Goal: Task Accomplishment & Management: Complete application form

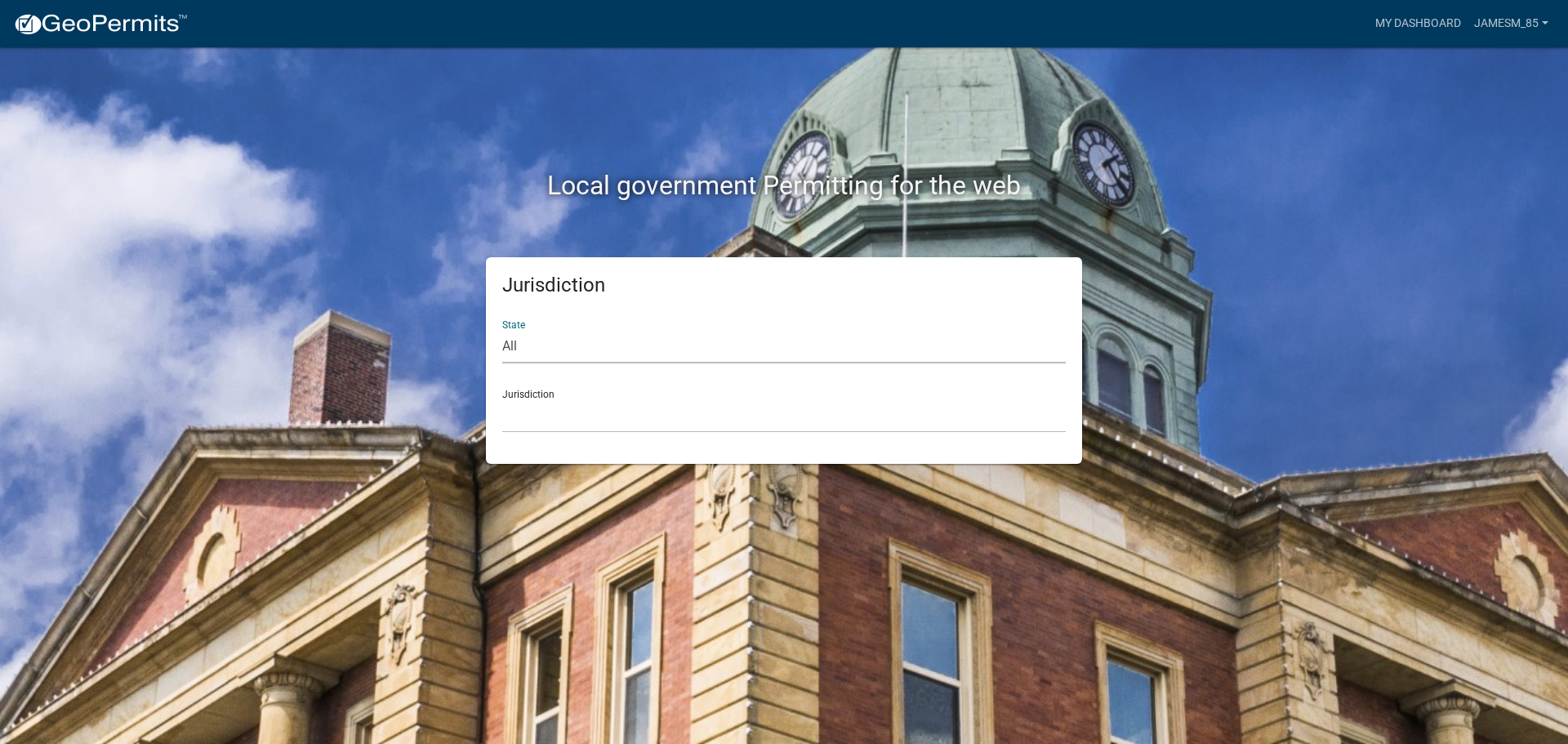
click at [516, 349] on select "All [US_STATE] [US_STATE] [US_STATE] [US_STATE] [US_STATE] [US_STATE] [US_STATE…" at bounding box center [784, 347] width 564 height 34
click at [581, 391] on div "Jurisdiction [GEOGRAPHIC_DATA], [US_STATE] [GEOGRAPHIC_DATA], [US_STATE][PERSON…" at bounding box center [784, 405] width 564 height 56
click at [580, 412] on select "[GEOGRAPHIC_DATA], [US_STATE] [GEOGRAPHIC_DATA], [US_STATE][PERSON_NAME][GEOGRA…" at bounding box center [784, 417] width 564 height 34
click at [563, 422] on select "[GEOGRAPHIC_DATA], [US_STATE] [GEOGRAPHIC_DATA], [US_STATE][PERSON_NAME][GEOGRA…" at bounding box center [784, 417] width 564 height 34
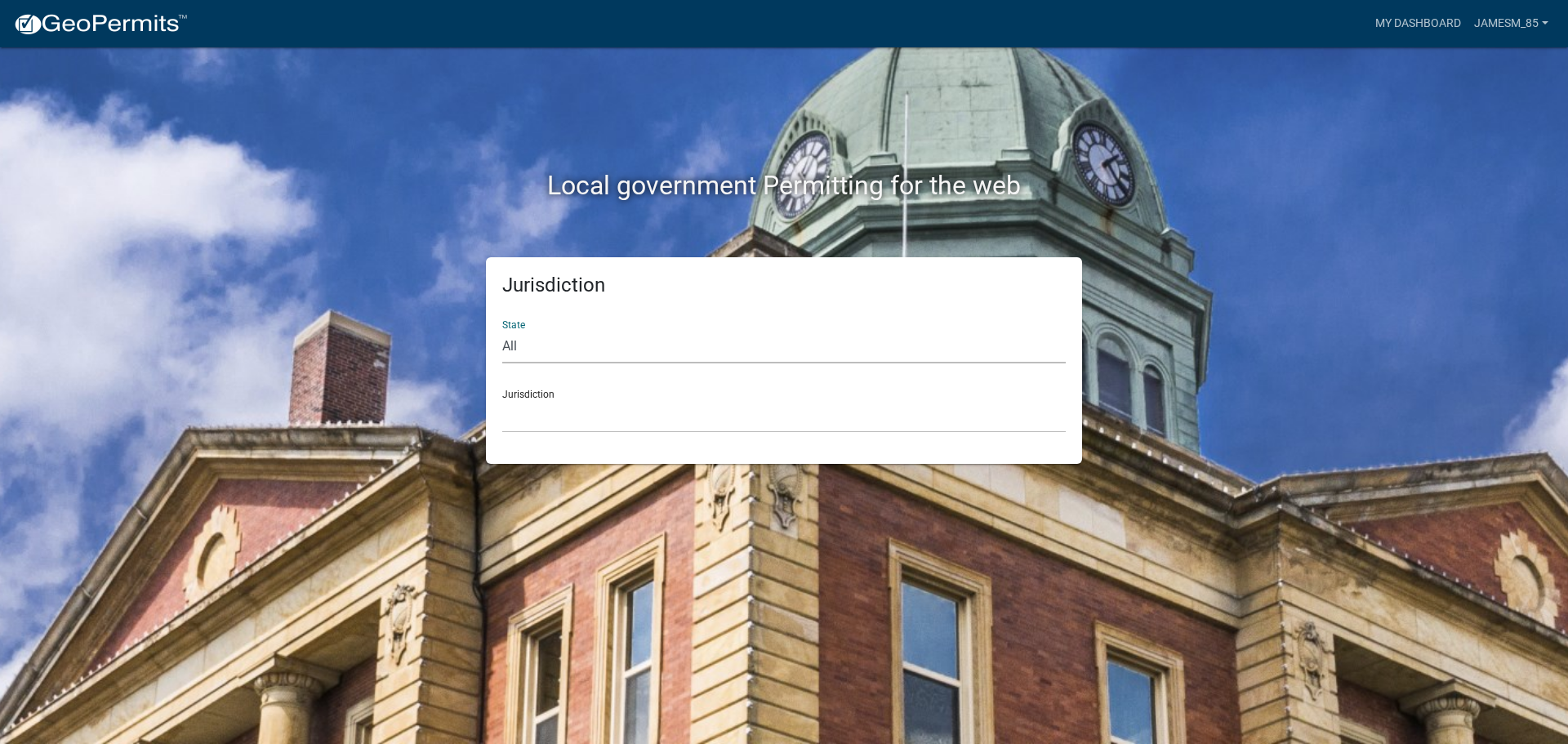
click at [540, 347] on select "All [US_STATE] [US_STATE] [US_STATE] [US_STATE] [US_STATE] [US_STATE] [US_STATE…" at bounding box center [784, 347] width 564 height 34
select select "[US_STATE]"
click at [502, 330] on select "All [US_STATE] [US_STATE] [US_STATE] [US_STATE] [US_STATE] [US_STATE] [US_STATE…" at bounding box center [784, 347] width 564 height 34
click at [575, 404] on select "Becker County, Minnesota Benton County, Minnesota Carlton County, Minnesota Cit…" at bounding box center [784, 417] width 564 height 34
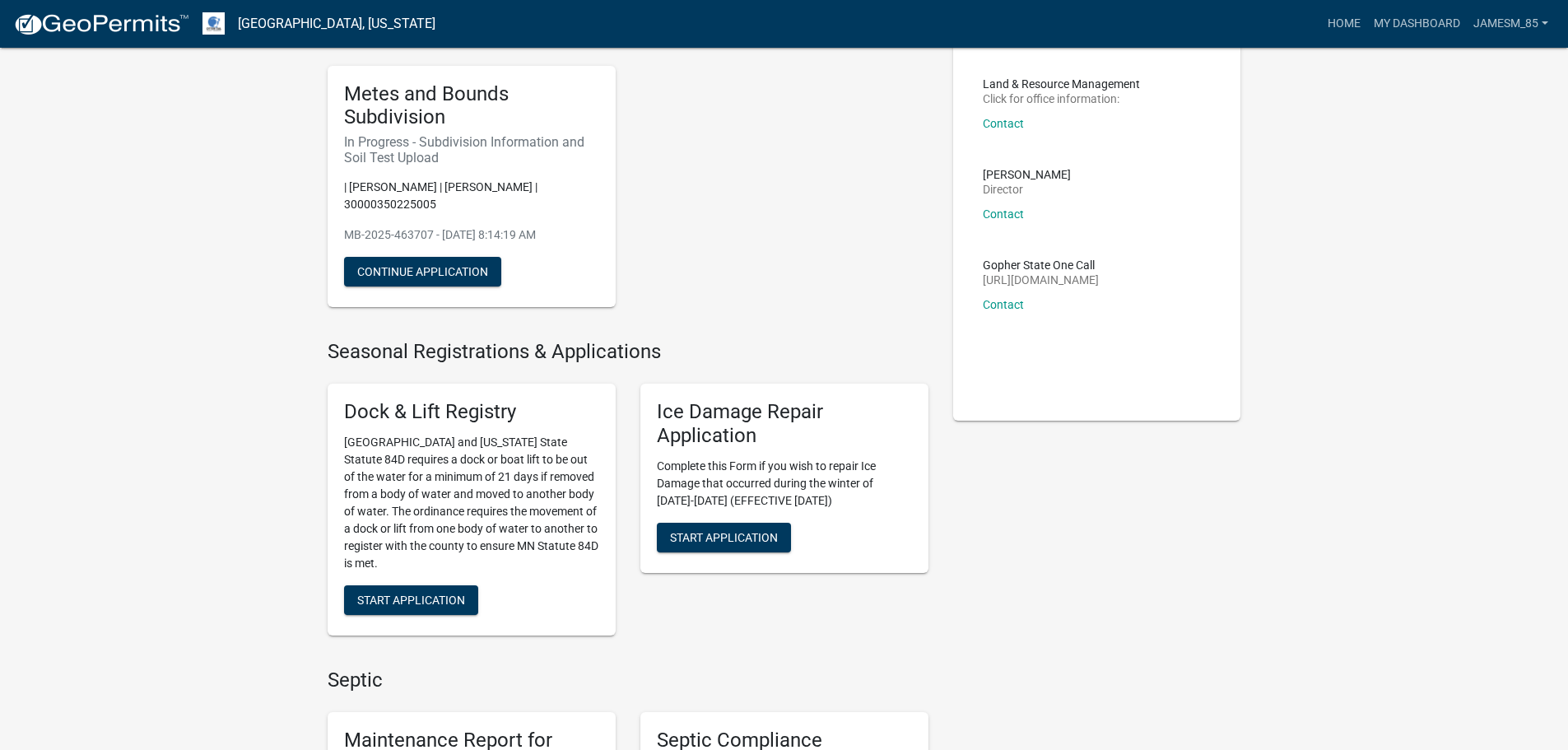
scroll to position [82, 0]
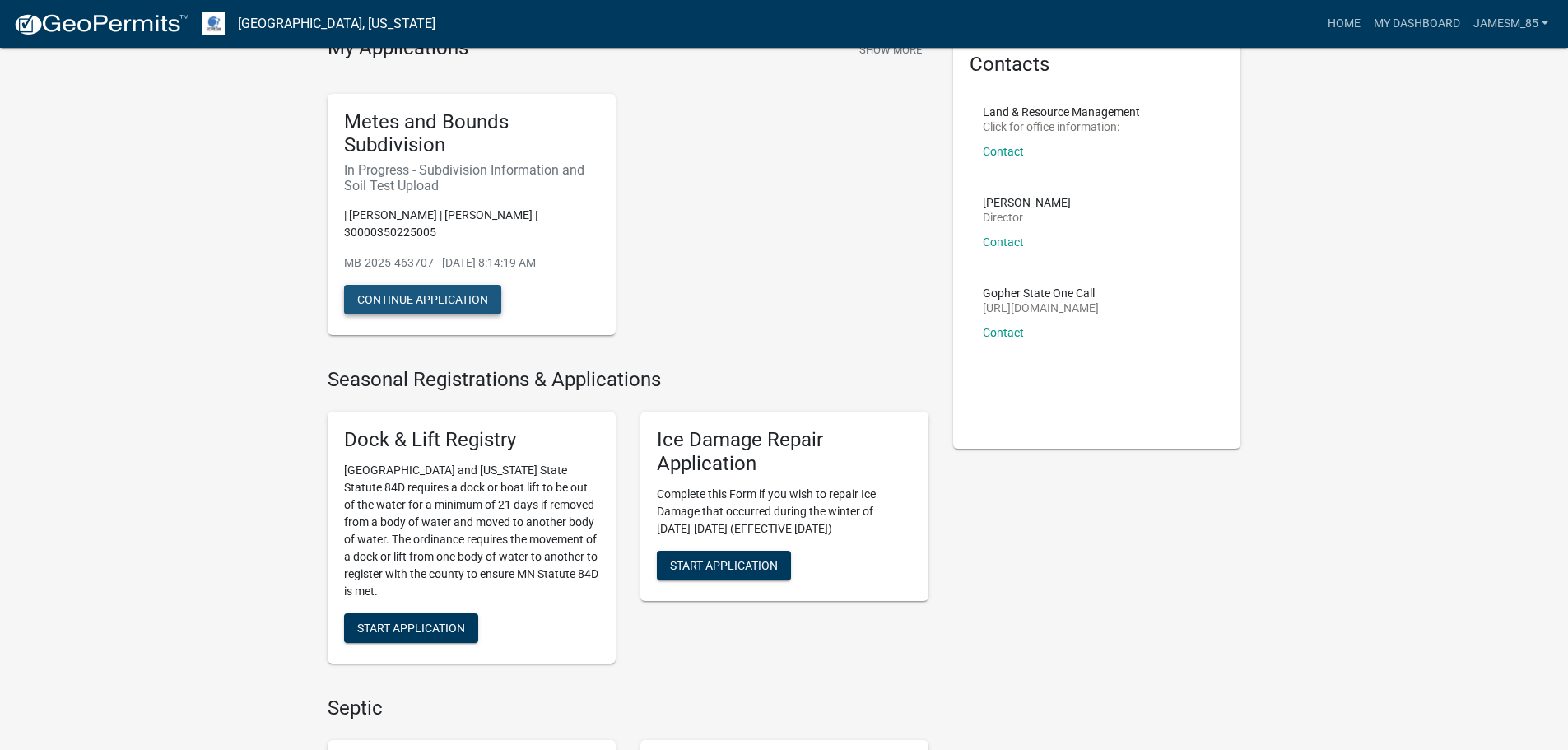
click at [404, 300] on button "Continue Application" at bounding box center [422, 299] width 157 height 30
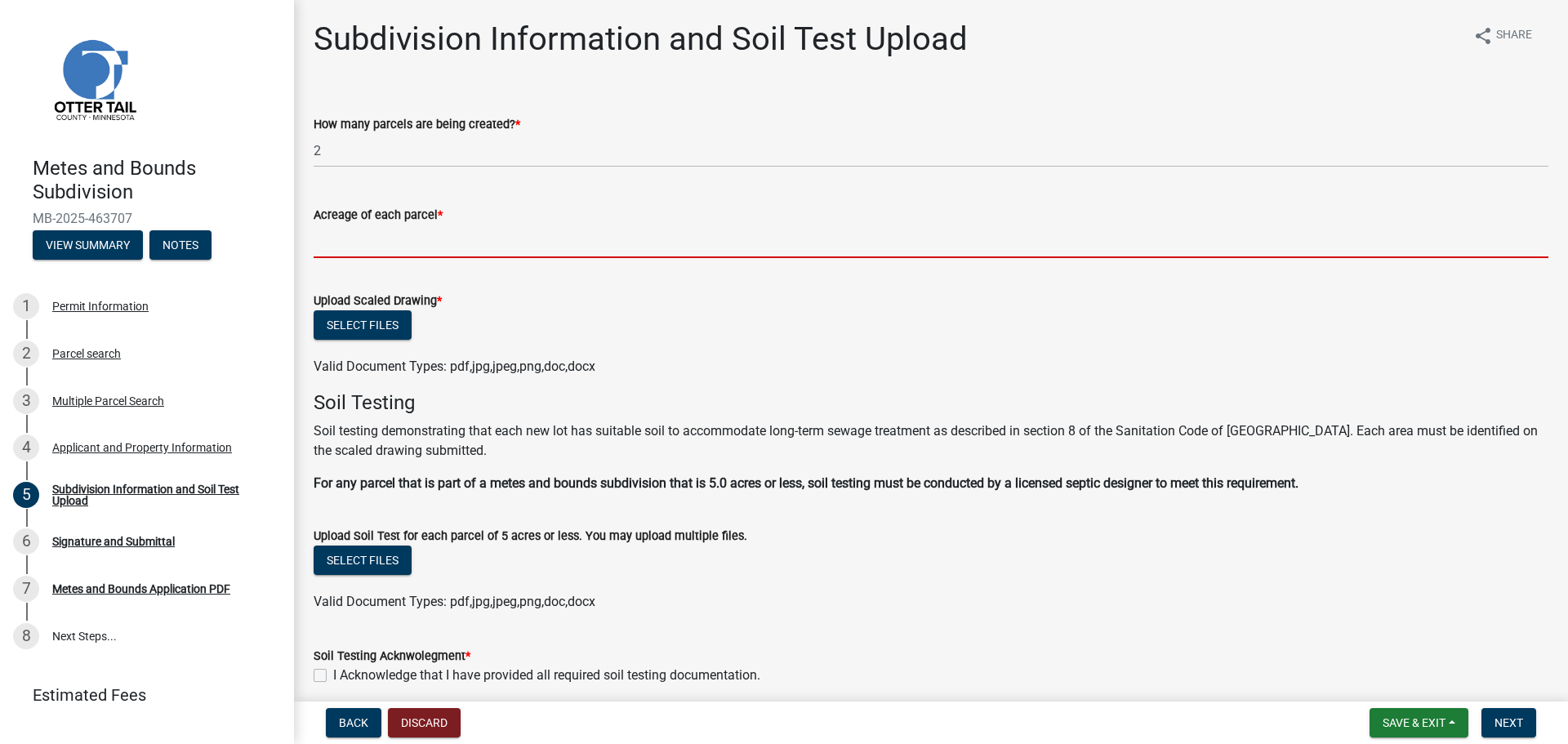
click at [461, 237] on input "Acreage of each parcel *" at bounding box center [931, 242] width 1235 height 34
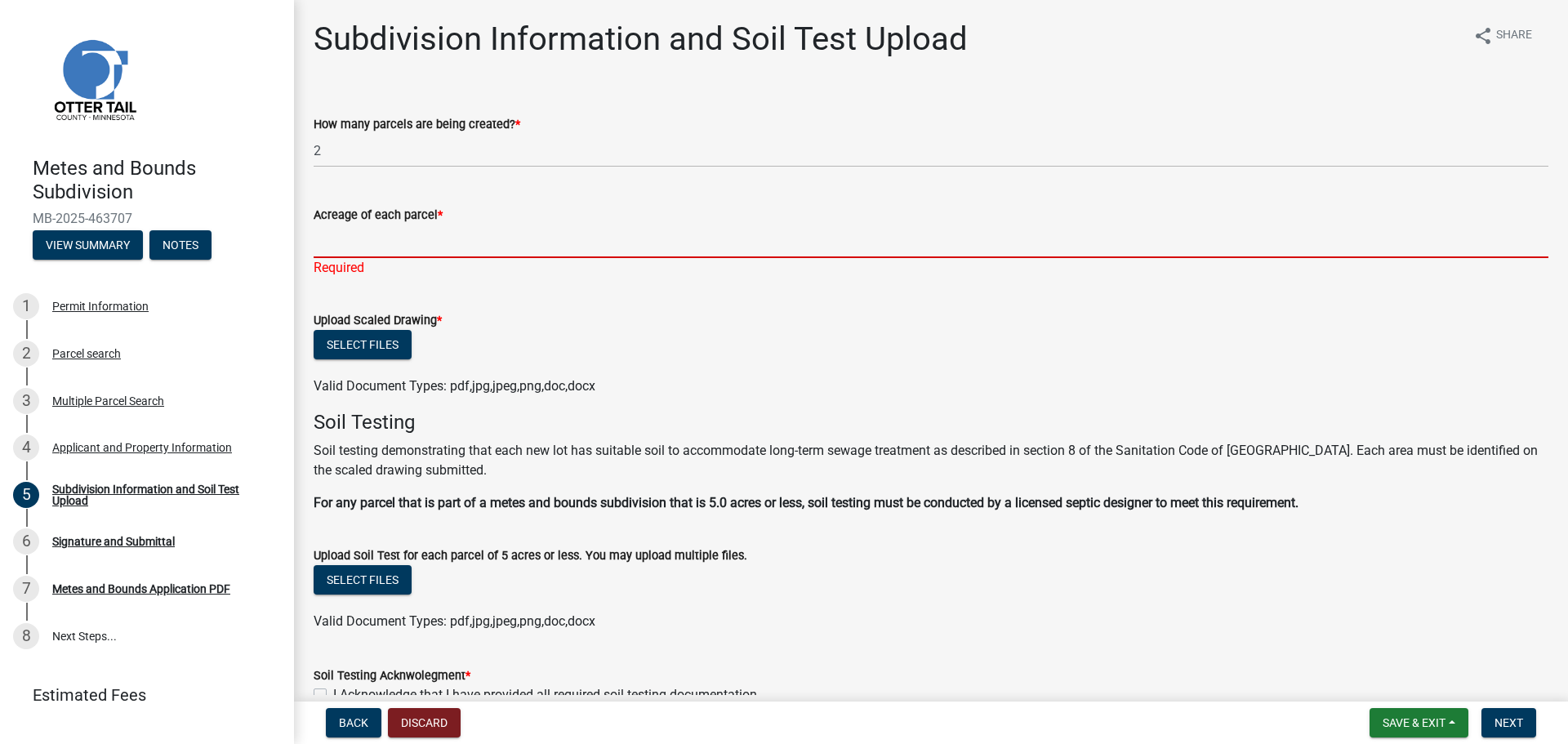
click at [413, 247] on input "Acreage of each parcel *" at bounding box center [931, 242] width 1235 height 34
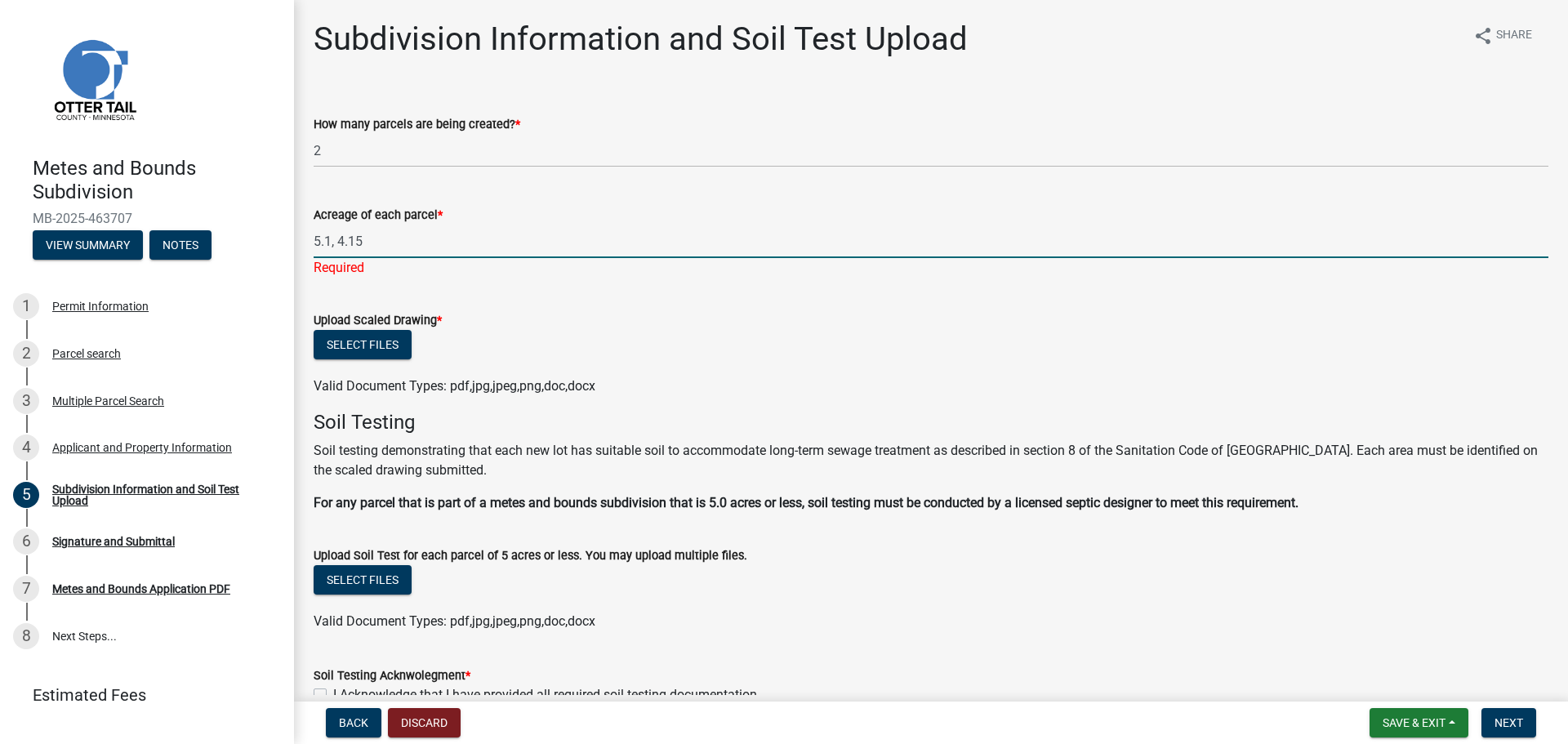
click at [336, 244] on input "5.1, 4.15" at bounding box center [931, 242] width 1235 height 34
type input "5.1 and 4.15"
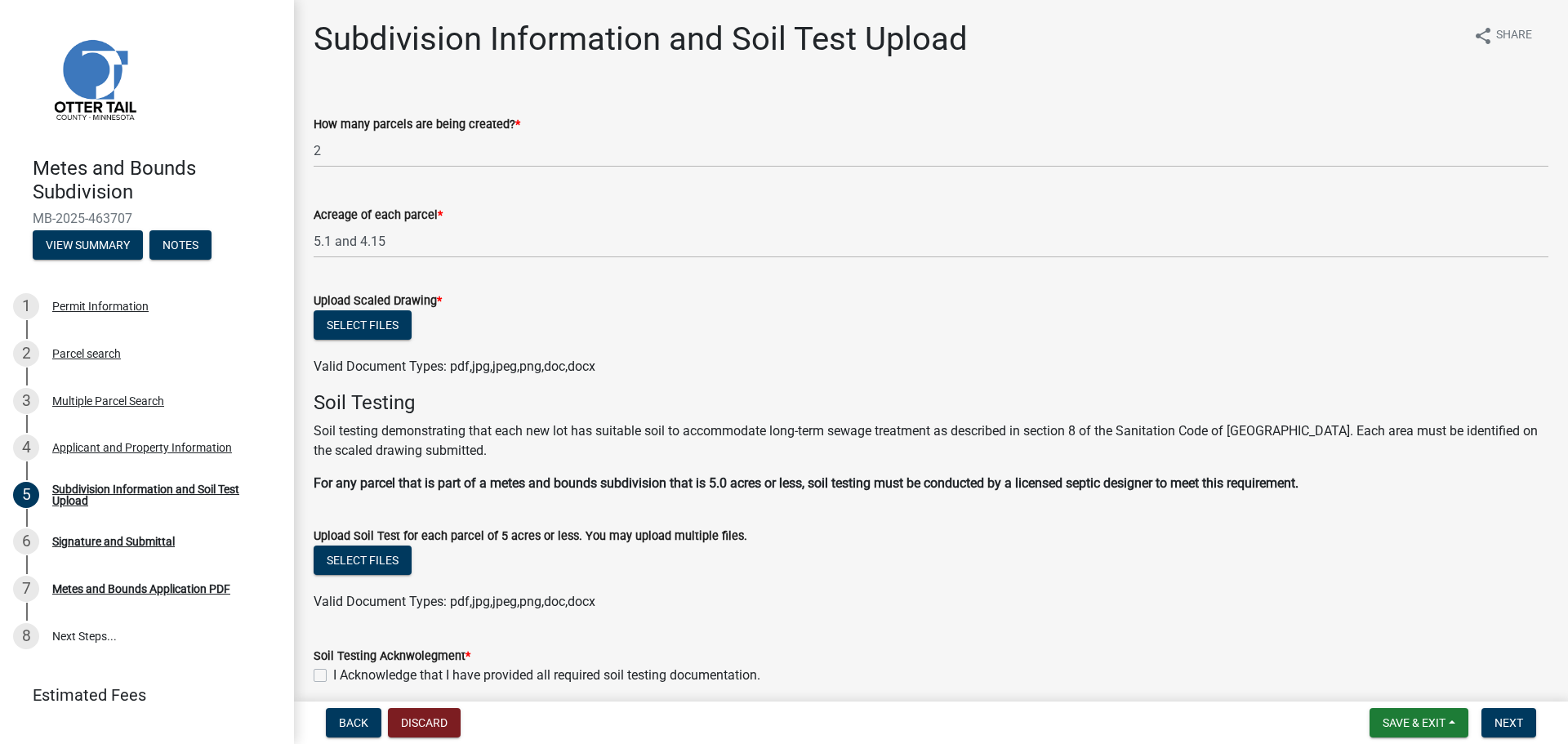
click at [438, 292] on form "Upload Scaled Drawing * Select files Valid Document Types: pdf,jpg,jpeg,png,doc…" at bounding box center [931, 323] width 1235 height 105
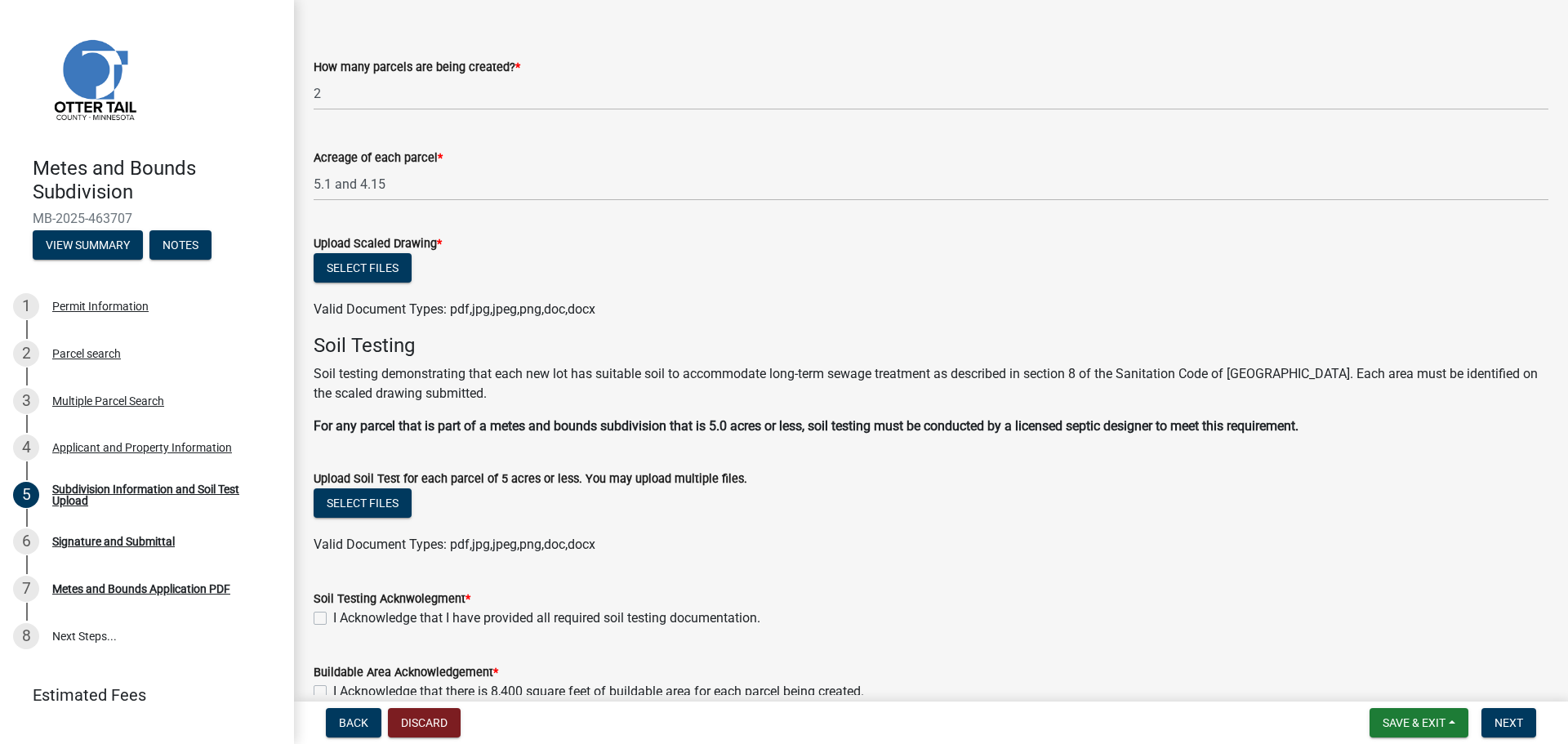
scroll to position [82, 0]
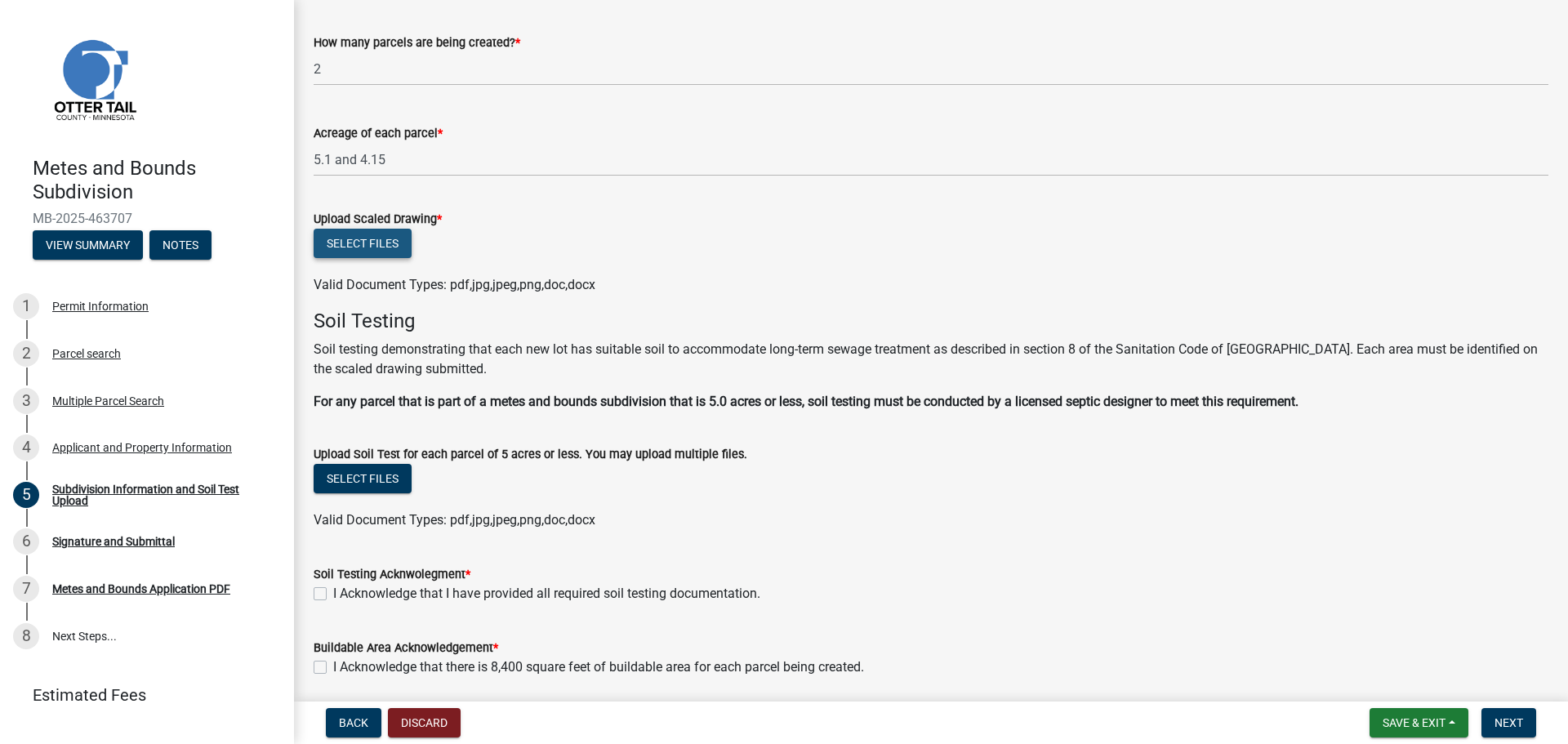
click at [371, 248] on button "Select files" at bounding box center [363, 243] width 98 height 29
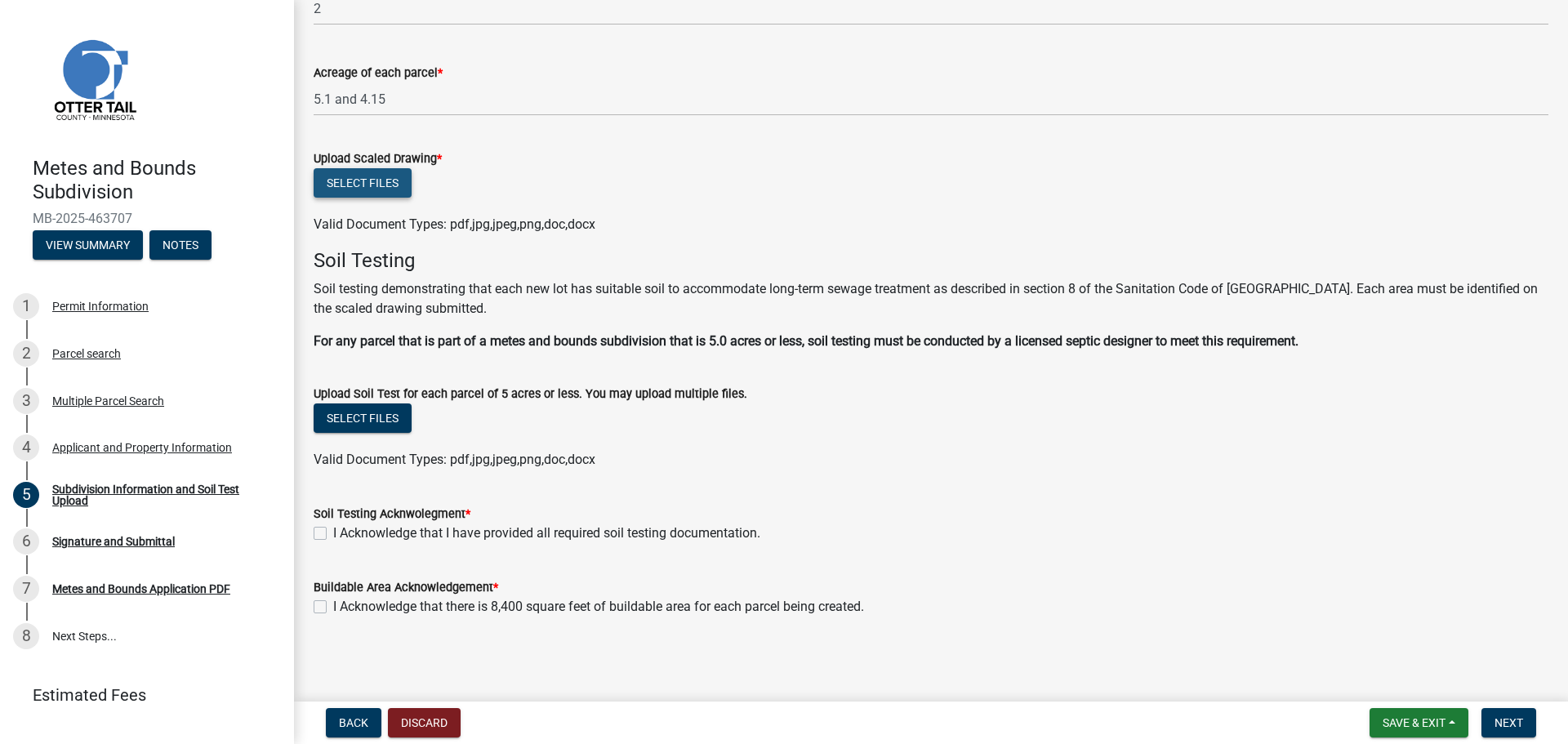
click at [397, 184] on button "Select files" at bounding box center [363, 183] width 98 height 29
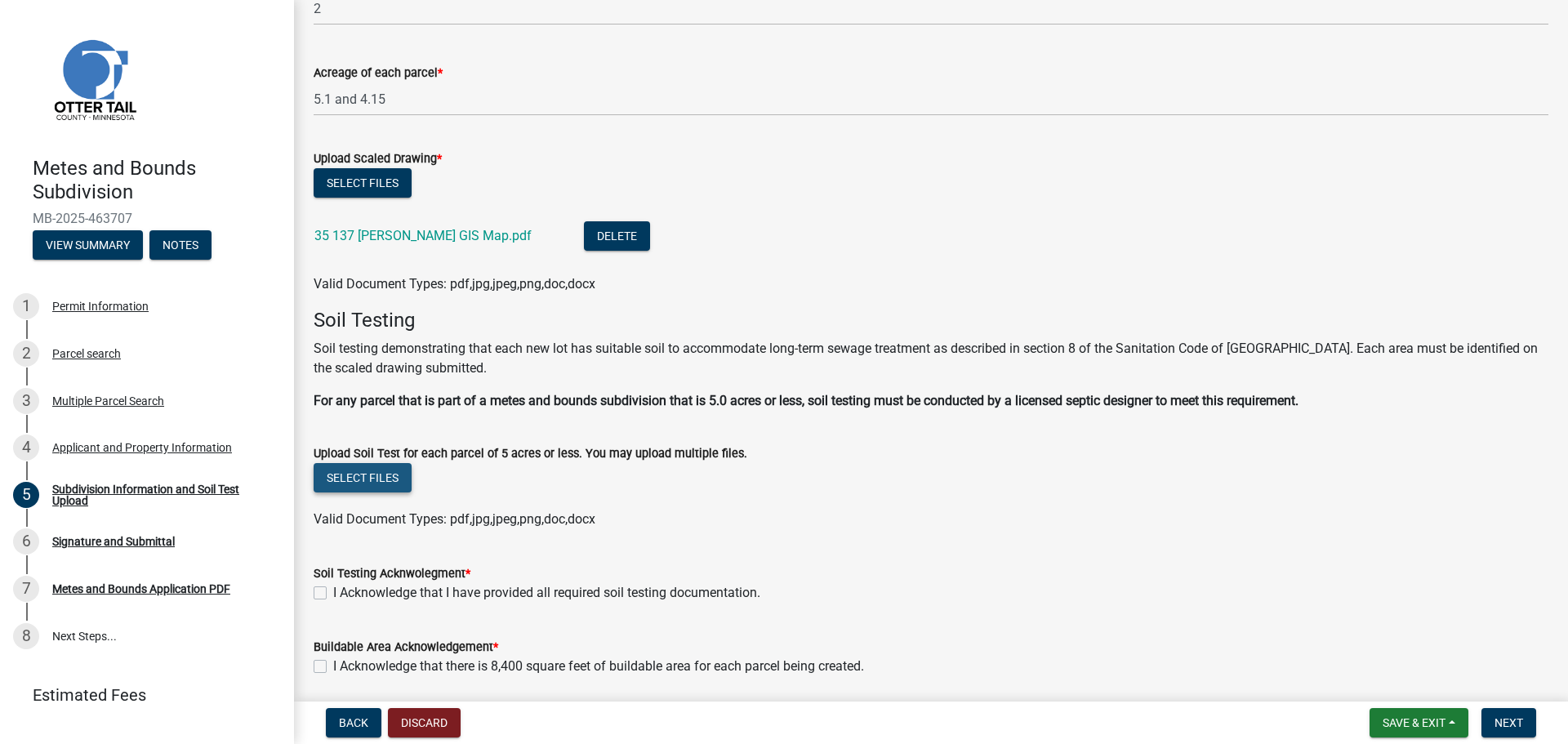
click at [375, 473] on button "Select files" at bounding box center [363, 477] width 98 height 29
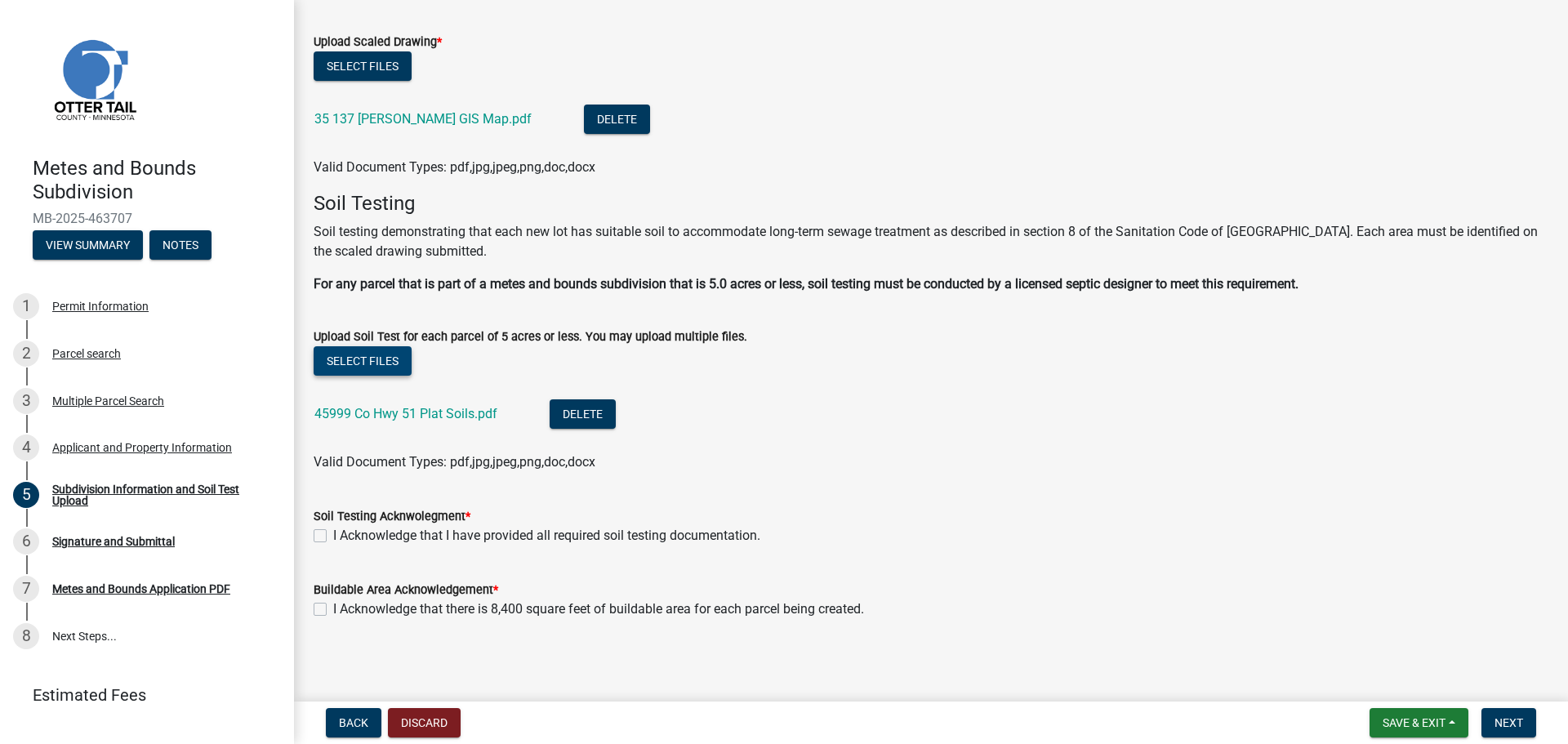
scroll to position [262, 0]
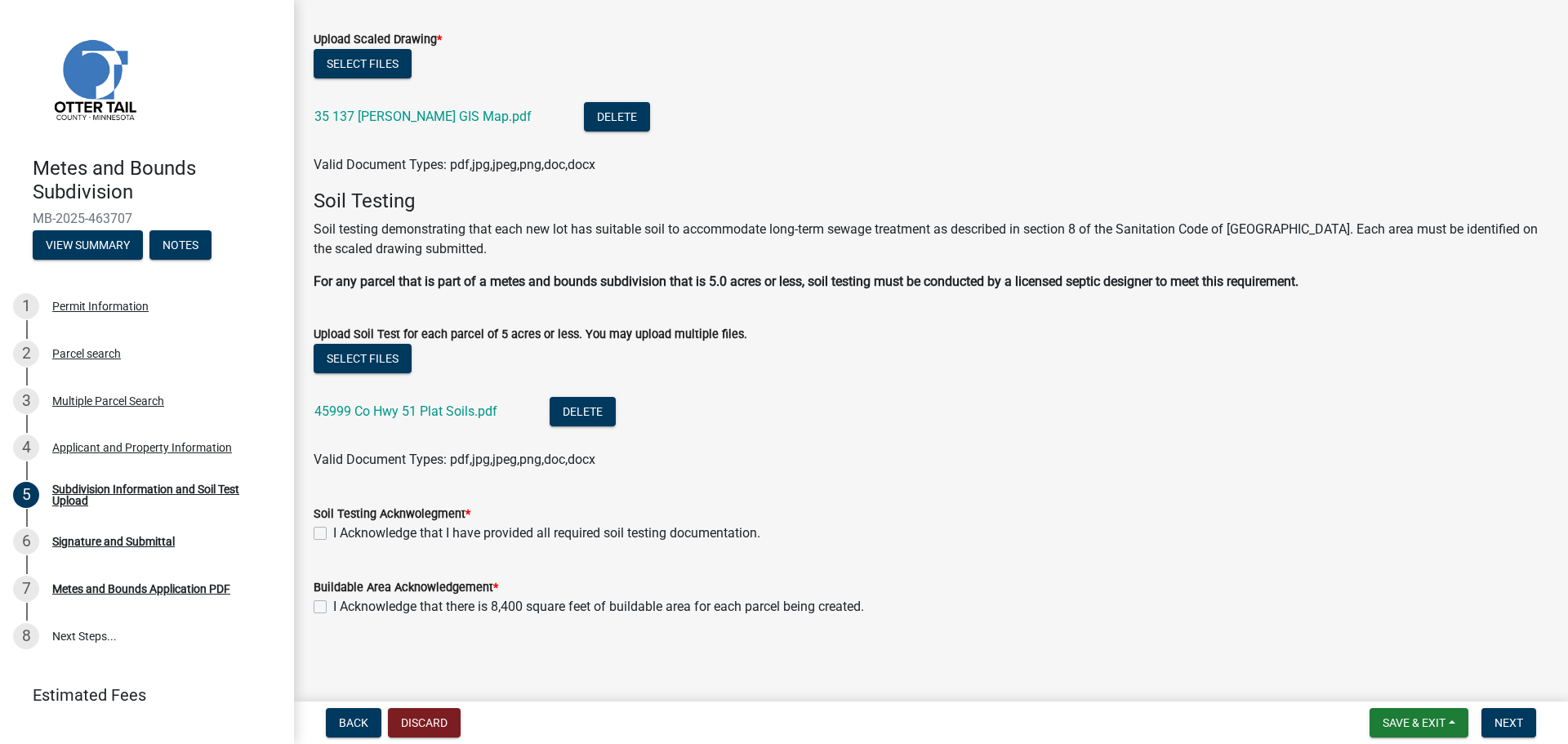
click at [410, 534] on label "I Acknowledge that I have provided all required soil testing documentation." at bounding box center [547, 533] width 427 height 19
click at [344, 534] on input "I Acknowledge that I have provided all required soil testing documentation." at bounding box center [338, 529] width 11 height 11
checkbox input "true"
click at [333, 603] on label "I Acknowledge that there is 8,400 square feet of buildable area for each parcel…" at bounding box center [598, 607] width 531 height 19
click at [333, 603] on input "I Acknowledge that there is 8,400 square feet of buildable area for each parcel…" at bounding box center [338, 603] width 11 height 11
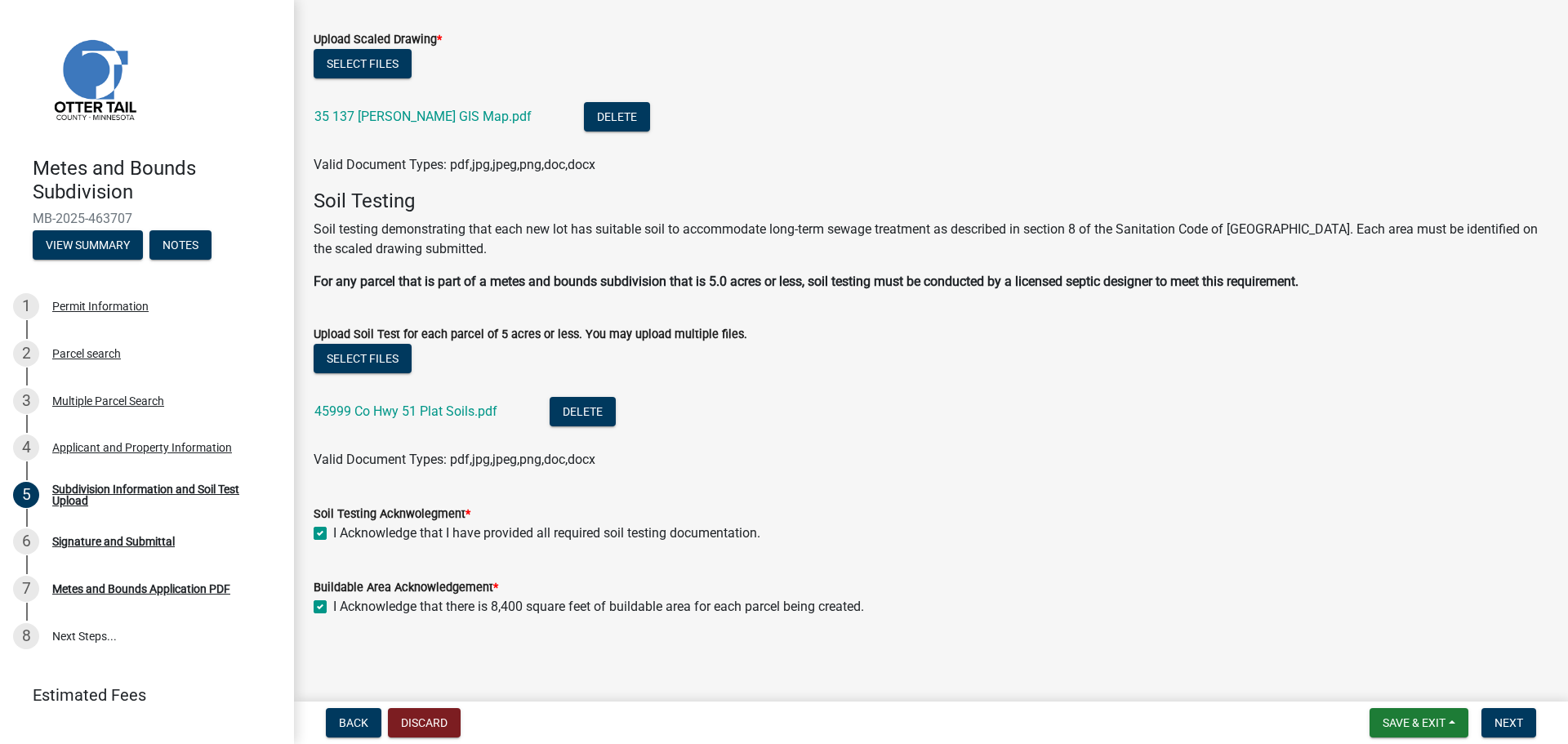
checkbox input "true"
click at [1500, 718] on span "Next" at bounding box center [1509, 723] width 29 height 13
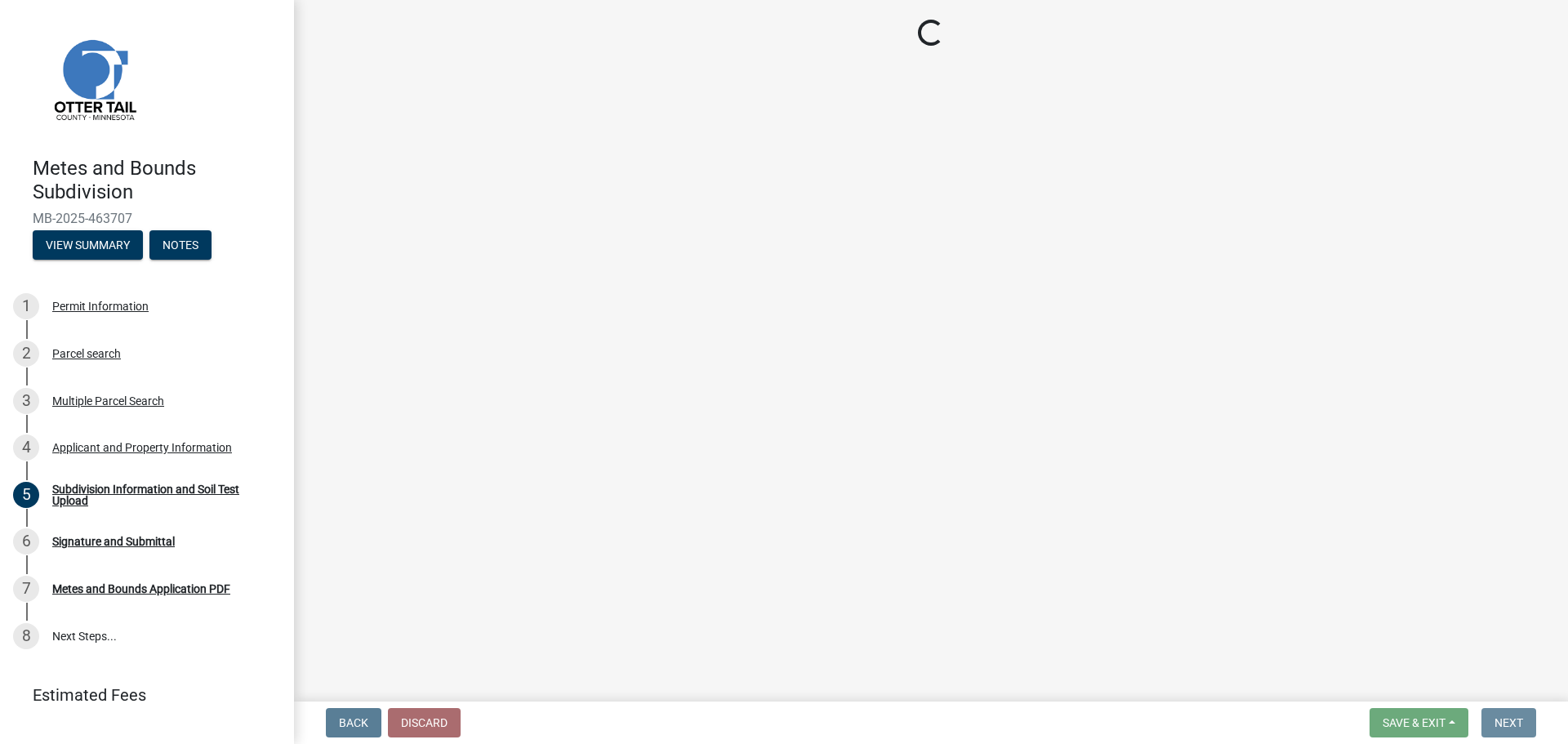
scroll to position [0, 0]
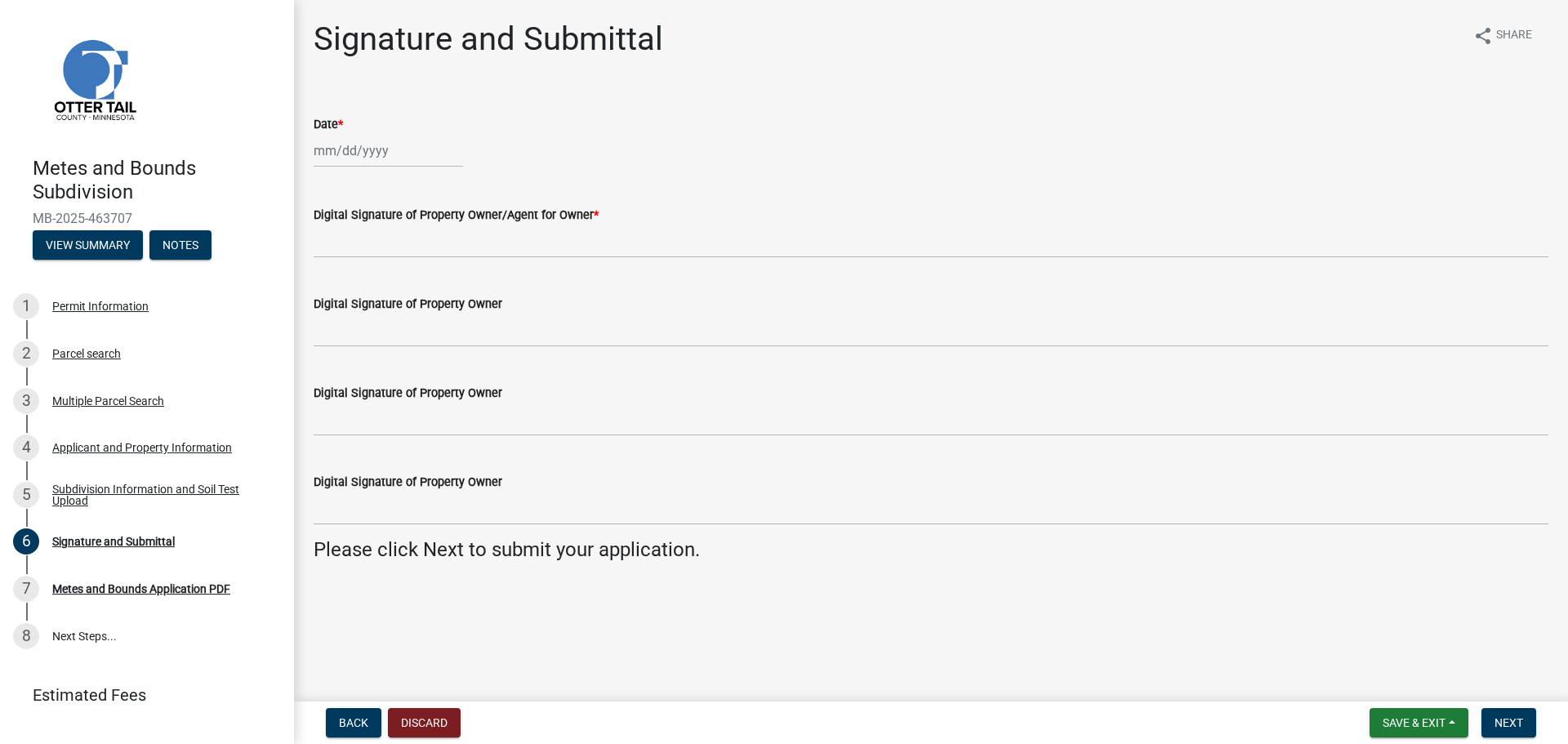
click at [353, 149] on div at bounding box center [389, 151] width 150 height 34
select select "9"
select select "2025"
click at [405, 259] on div "11" at bounding box center [408, 263] width 26 height 26
type input "09/11/2025"
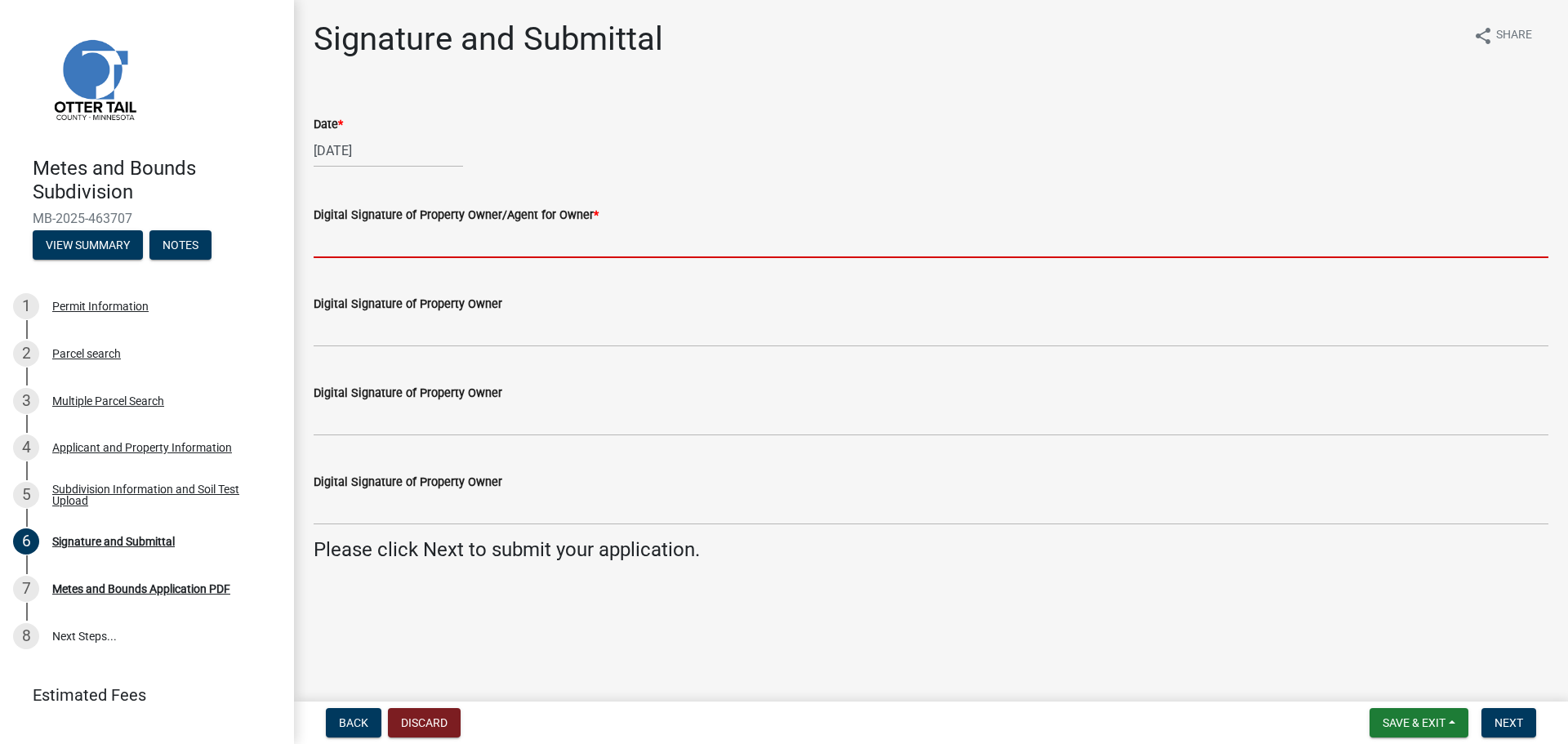
click at [437, 247] on input "Digital Signature of Property Owner/Agent for Owner *" at bounding box center [931, 242] width 1235 height 34
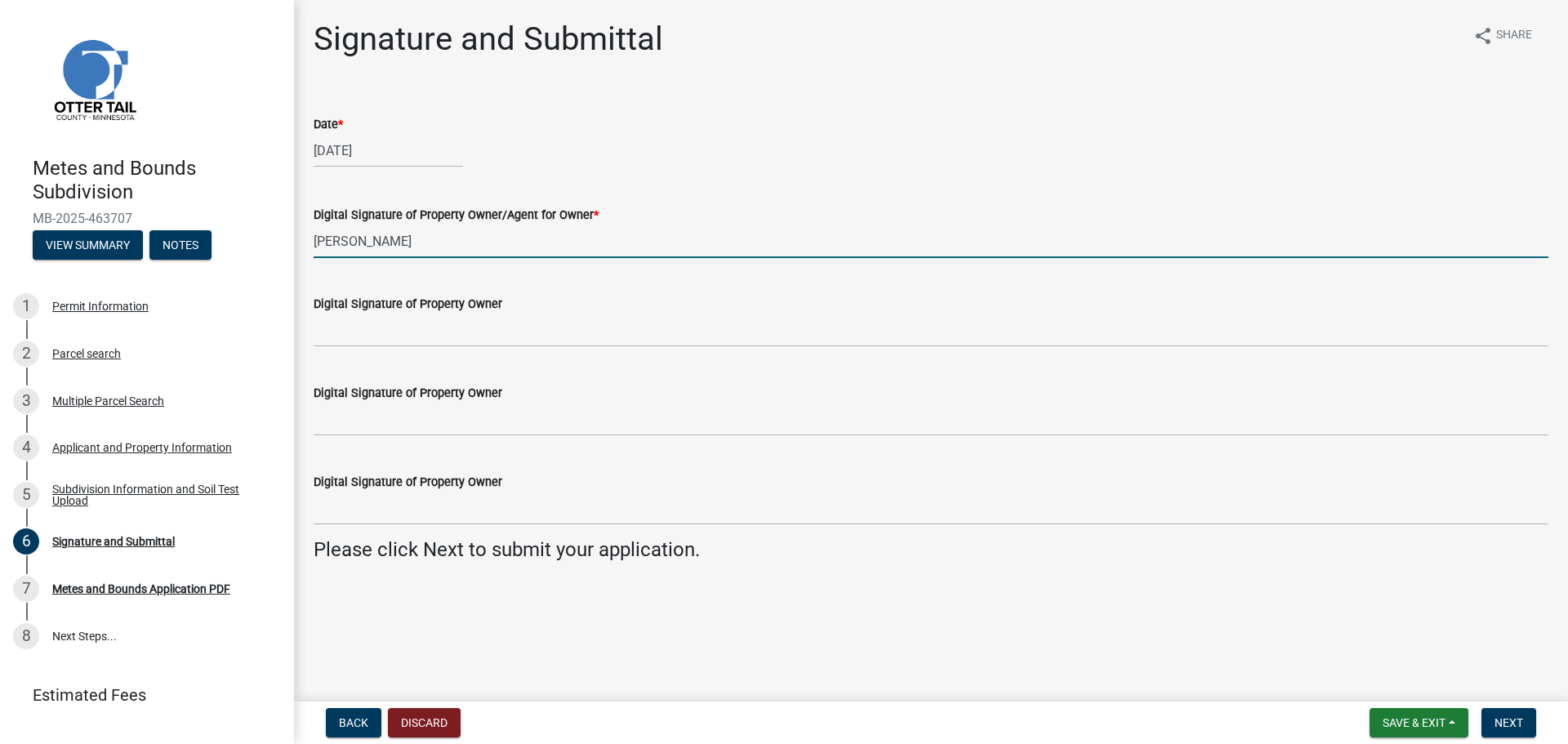
type input "James Mayfield"
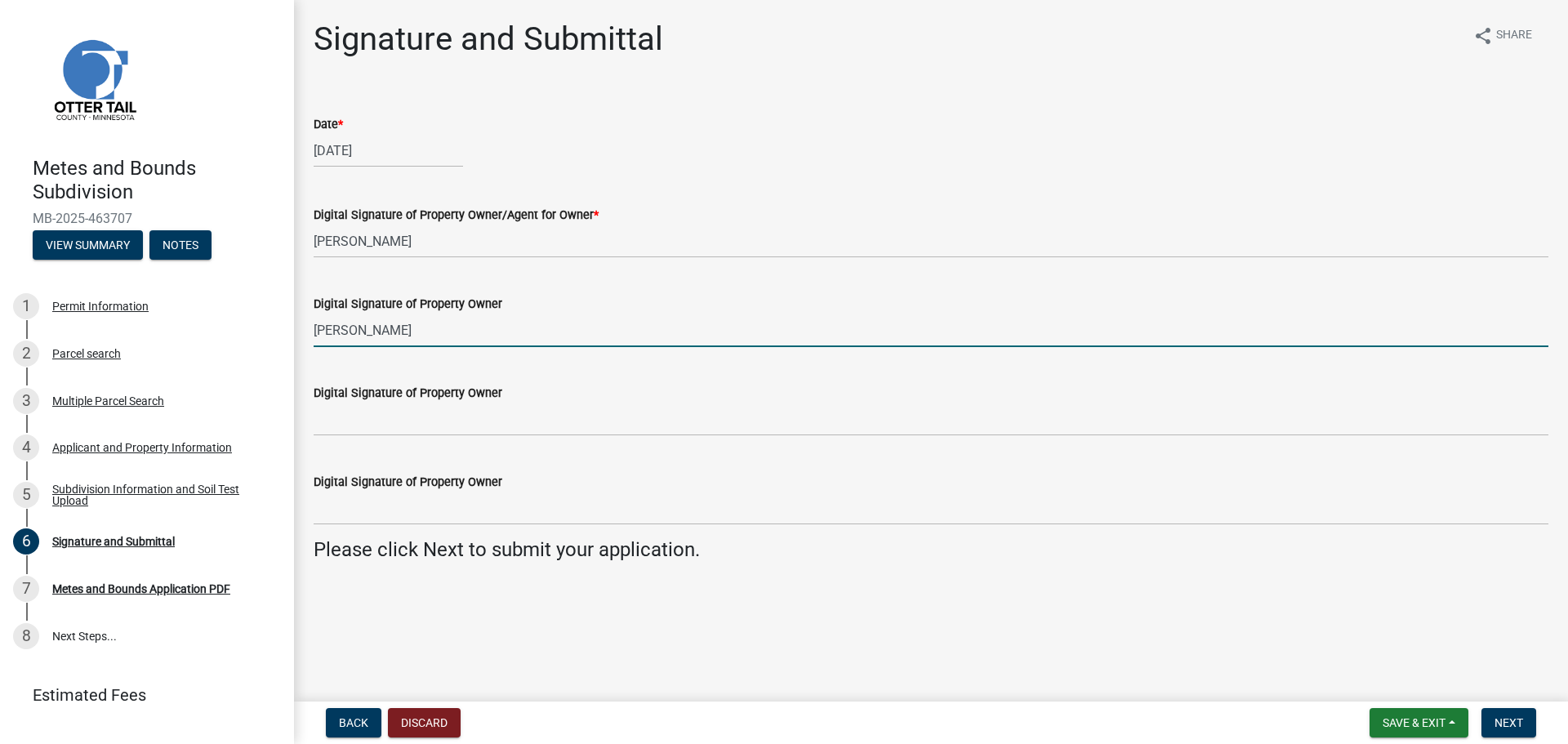
type input "J"
click at [532, 582] on div "Signature and Submittal share Share Date * 09/11/2025 Digital Signature of Prop…" at bounding box center [930, 305] width 1259 height 571
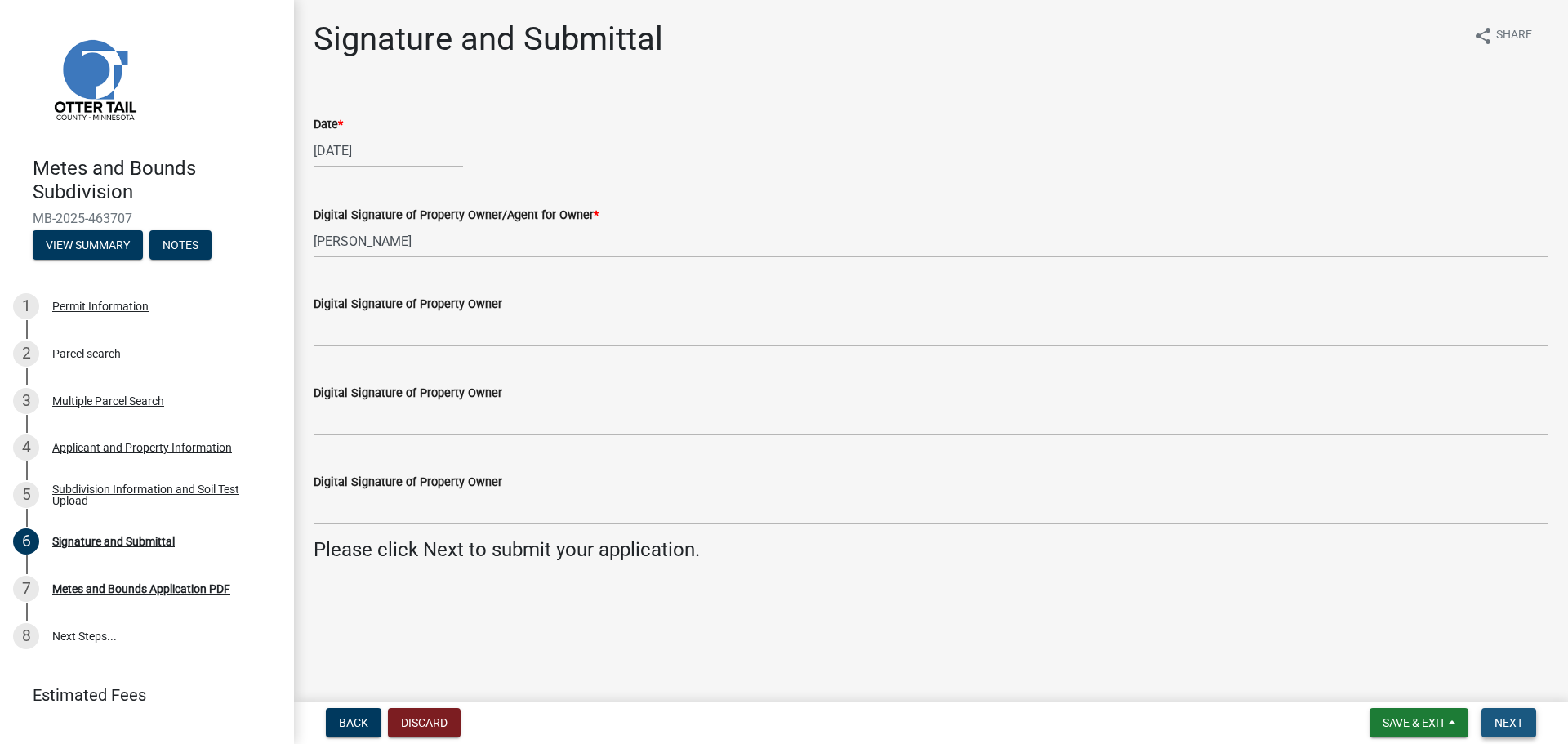
click at [1492, 731] on button "Next" at bounding box center [1508, 723] width 55 height 29
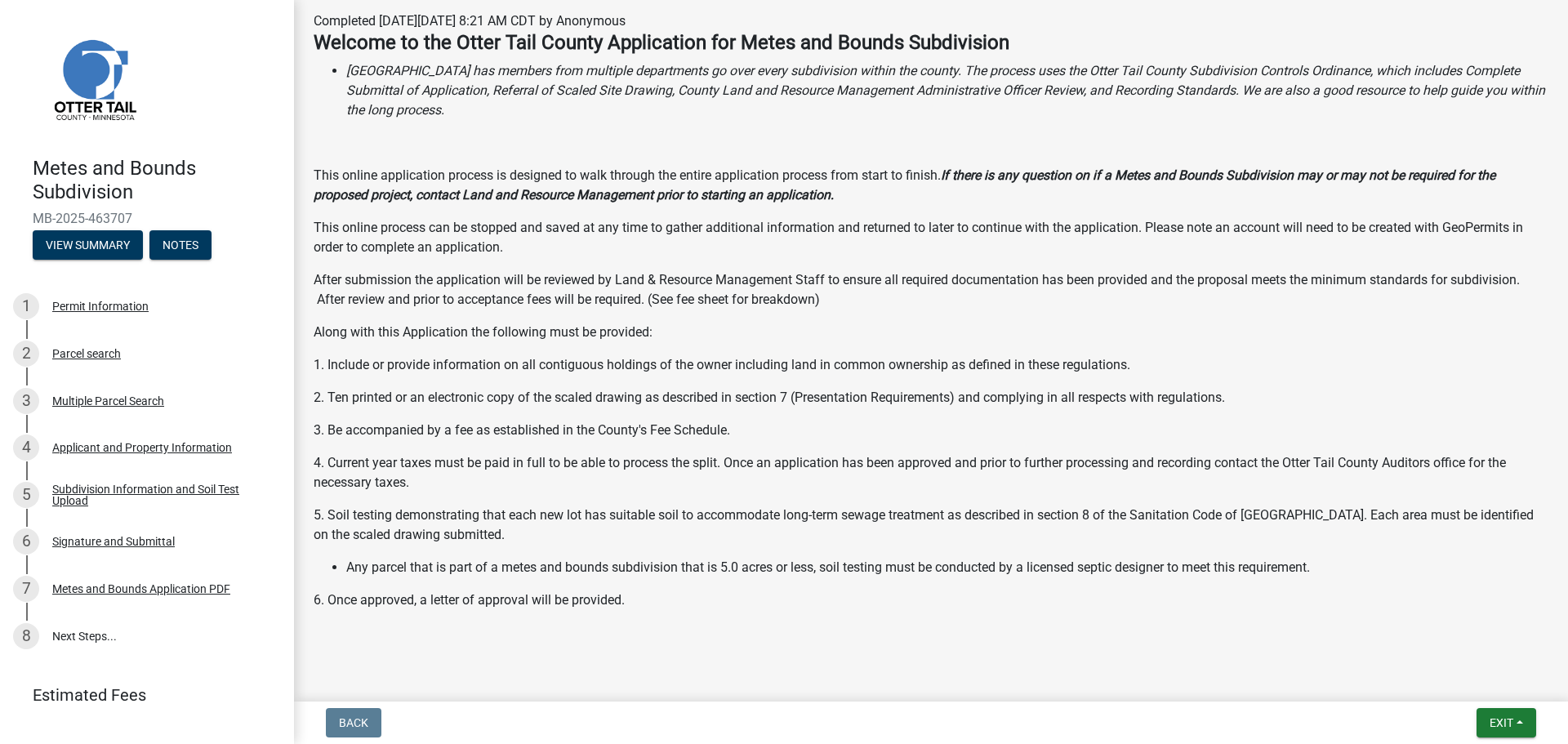
scroll to position [245, 0]
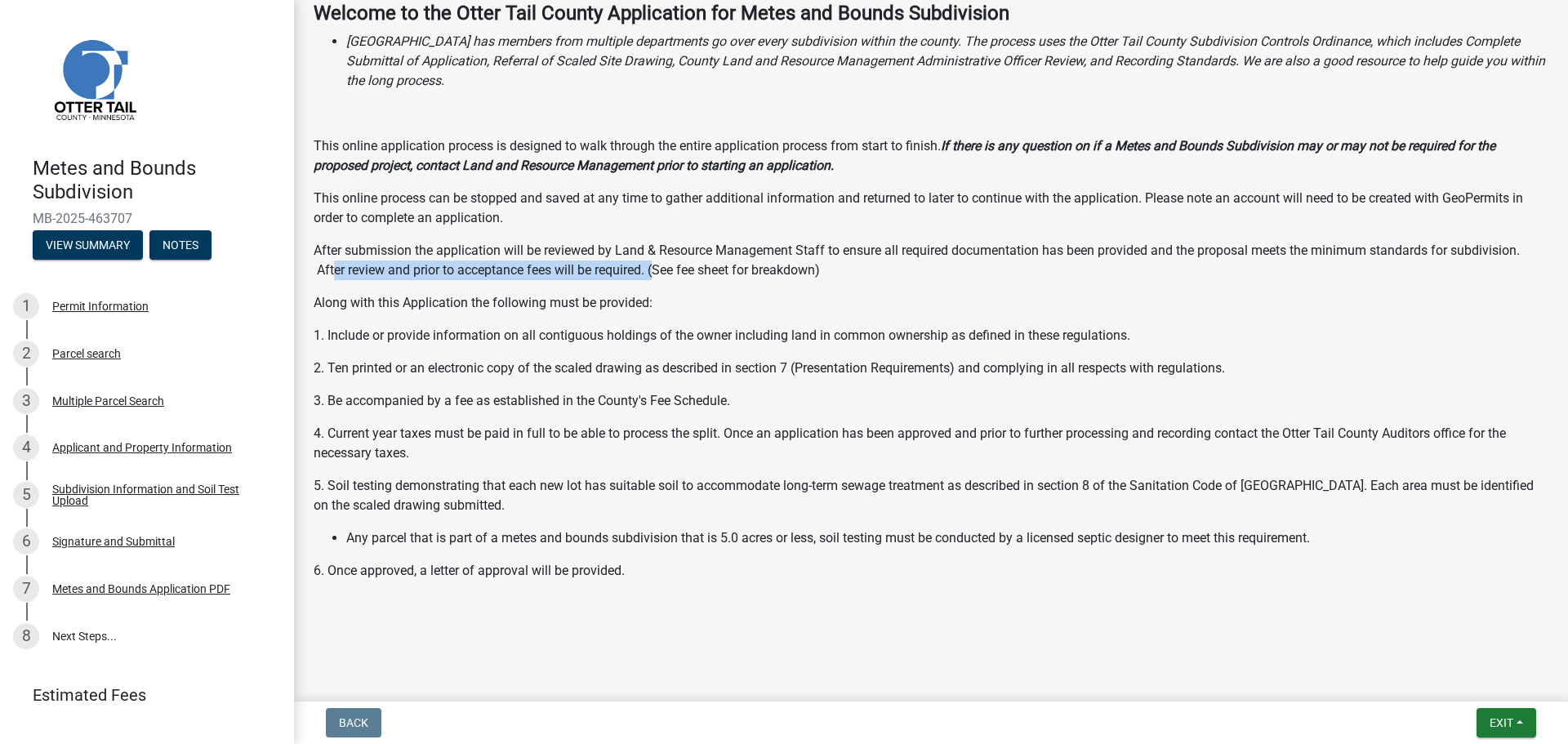
drag, startPoint x: 334, startPoint y: 274, endPoint x: 658, endPoint y: 274, distance: 324.0
click at [658, 274] on p "After submission the application will be reviewed by Land & Resource Management…" at bounding box center [931, 260] width 1235 height 40
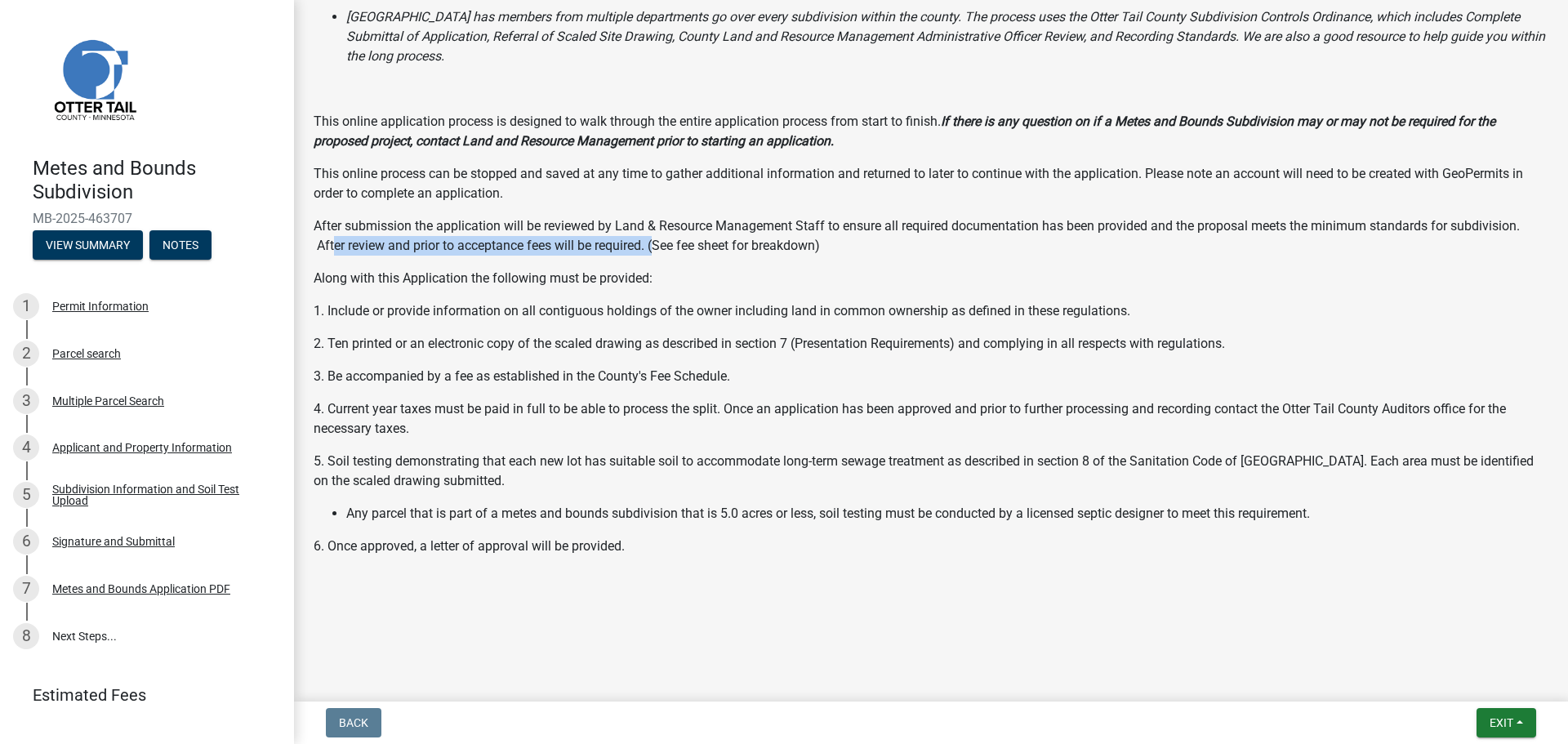
scroll to position [293, 0]
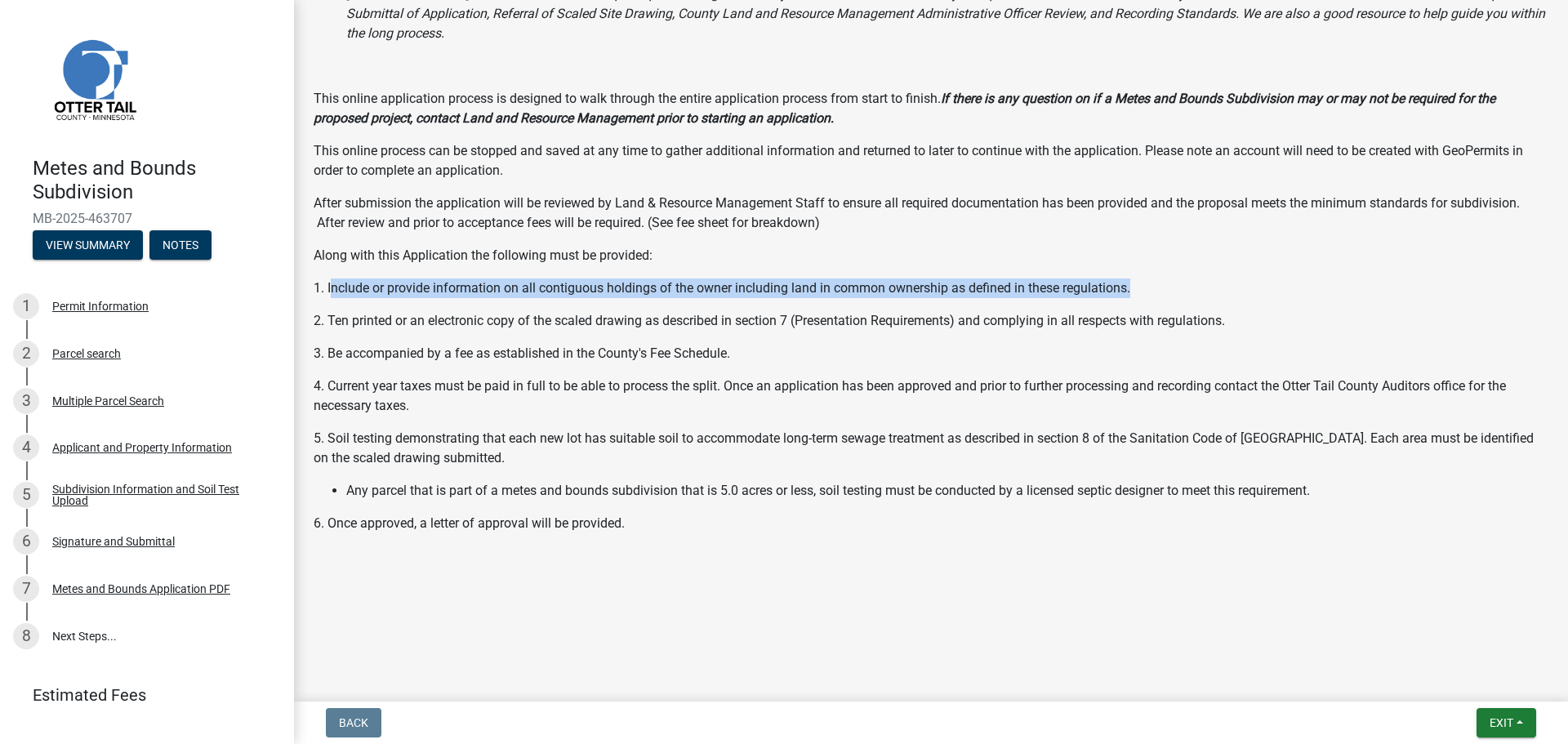
drag, startPoint x: 331, startPoint y: 288, endPoint x: 1157, endPoint y: 295, distance: 826.0
click at [1157, 295] on p "1. Include or provide information on all contiguous holdings of the owner inclu…" at bounding box center [931, 288] width 1235 height 19
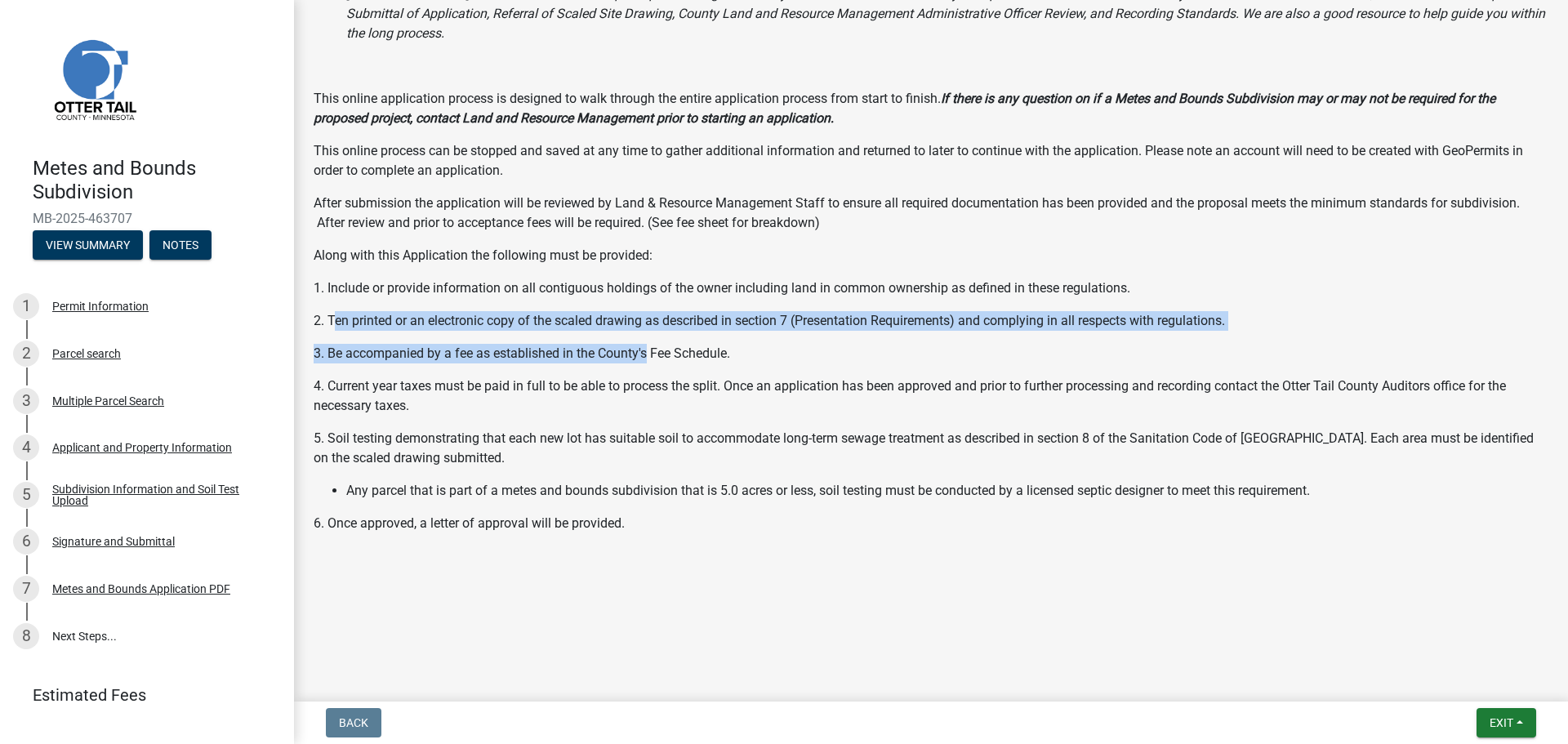
drag, startPoint x: 332, startPoint y: 317, endPoint x: 649, endPoint y: 340, distance: 317.8
click at [649, 340] on div "Welcome to the Otter Tail County Application for Metes and Bounds Subdivision O…" at bounding box center [931, 277] width 1235 height 645
drag, startPoint x: 321, startPoint y: 316, endPoint x: 1284, endPoint y: 320, distance: 963.0
click at [1284, 320] on p "2. Ten printed or an electronic copy of the scaled drawing as described in sect…" at bounding box center [931, 321] width 1235 height 19
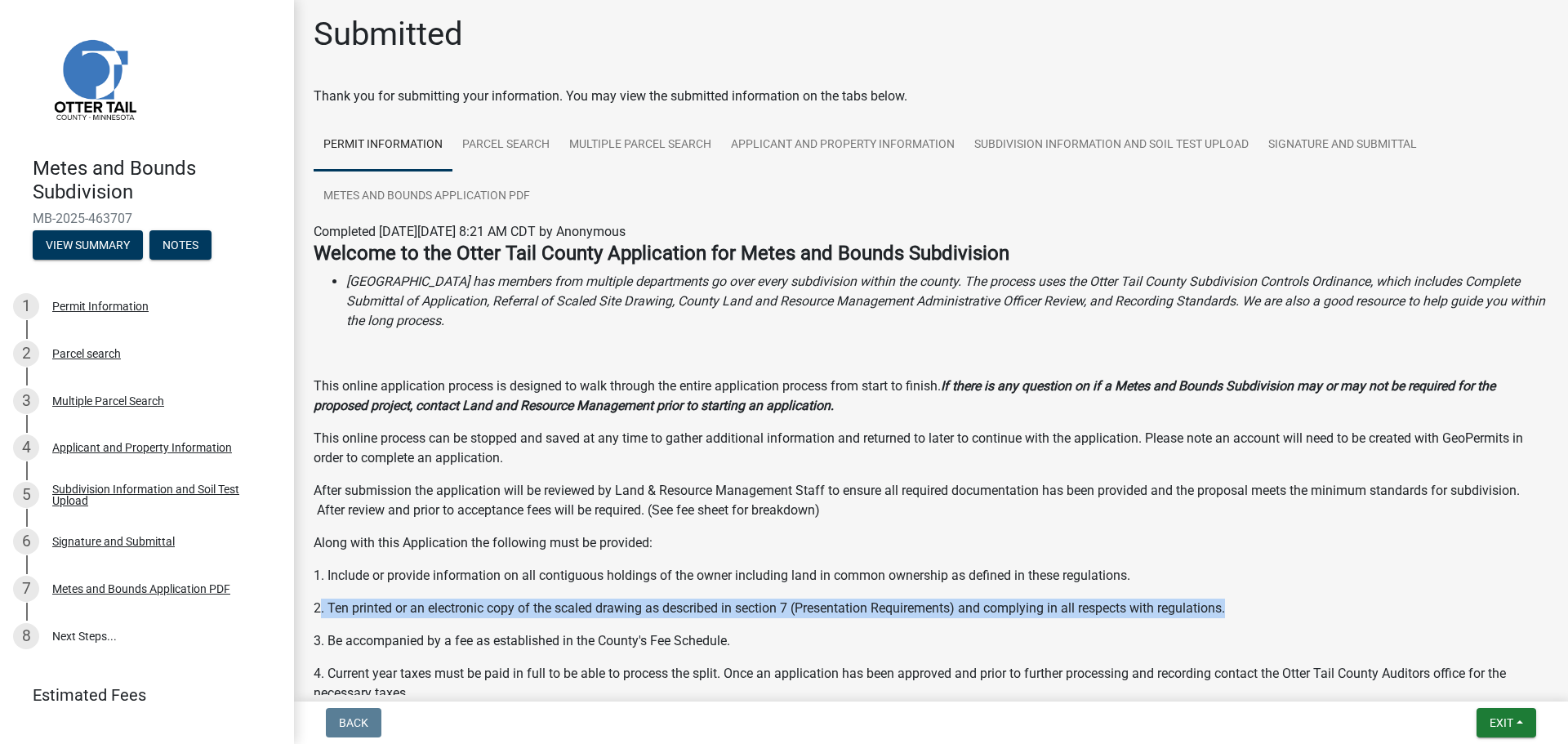
scroll to position [0, 0]
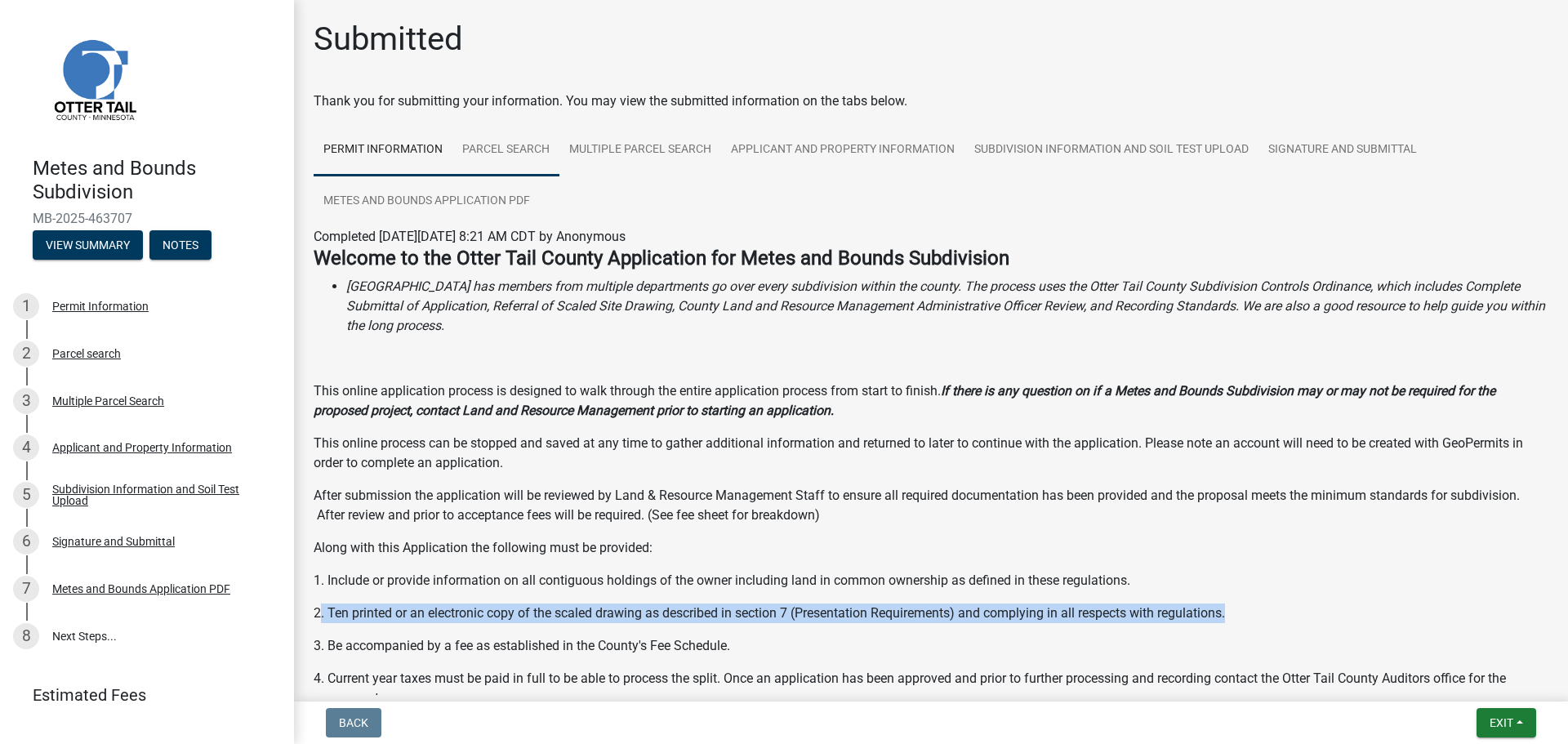
click at [506, 152] on link "Parcel search" at bounding box center [506, 151] width 107 height 52
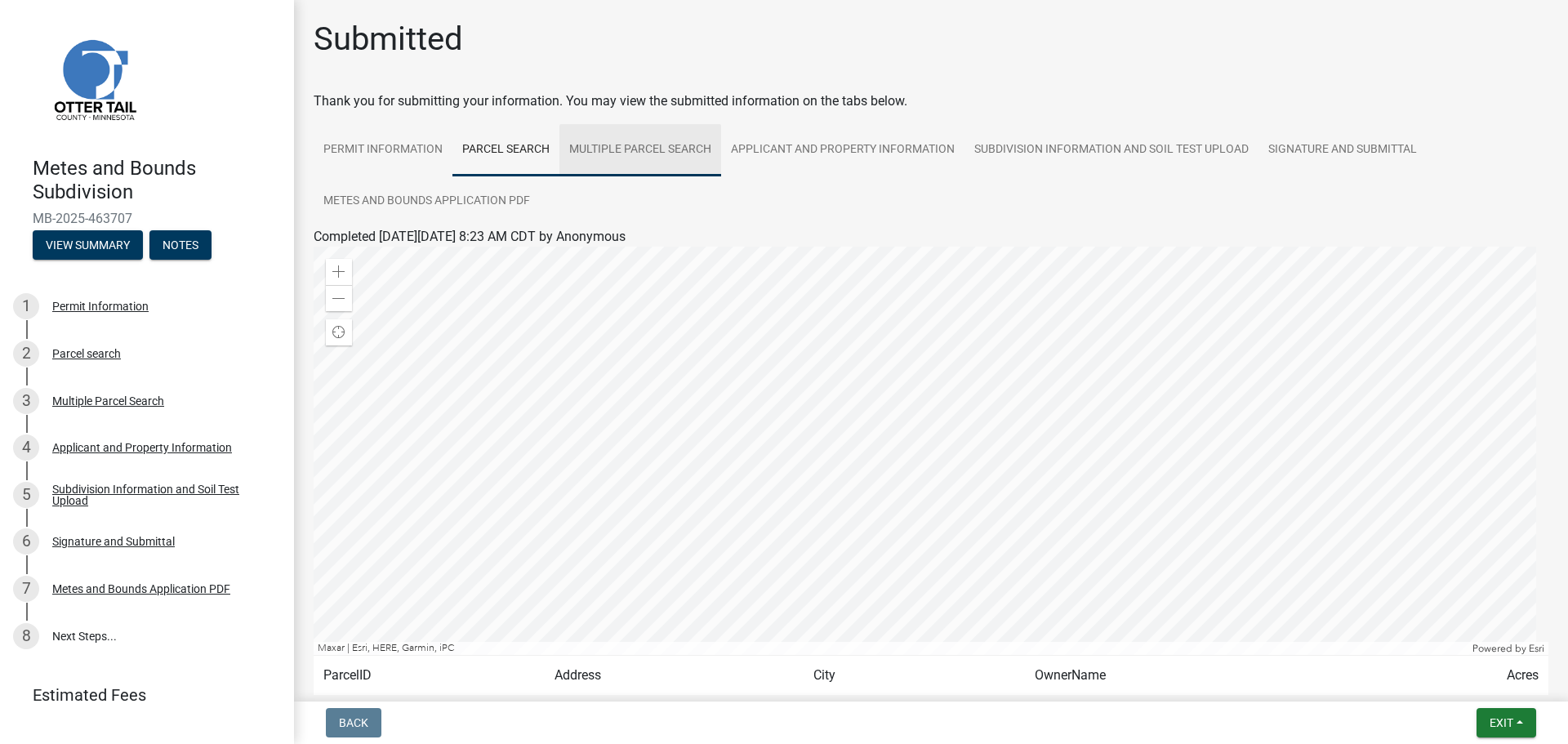
click at [635, 149] on link "Multiple Parcel Search" at bounding box center [640, 151] width 162 height 52
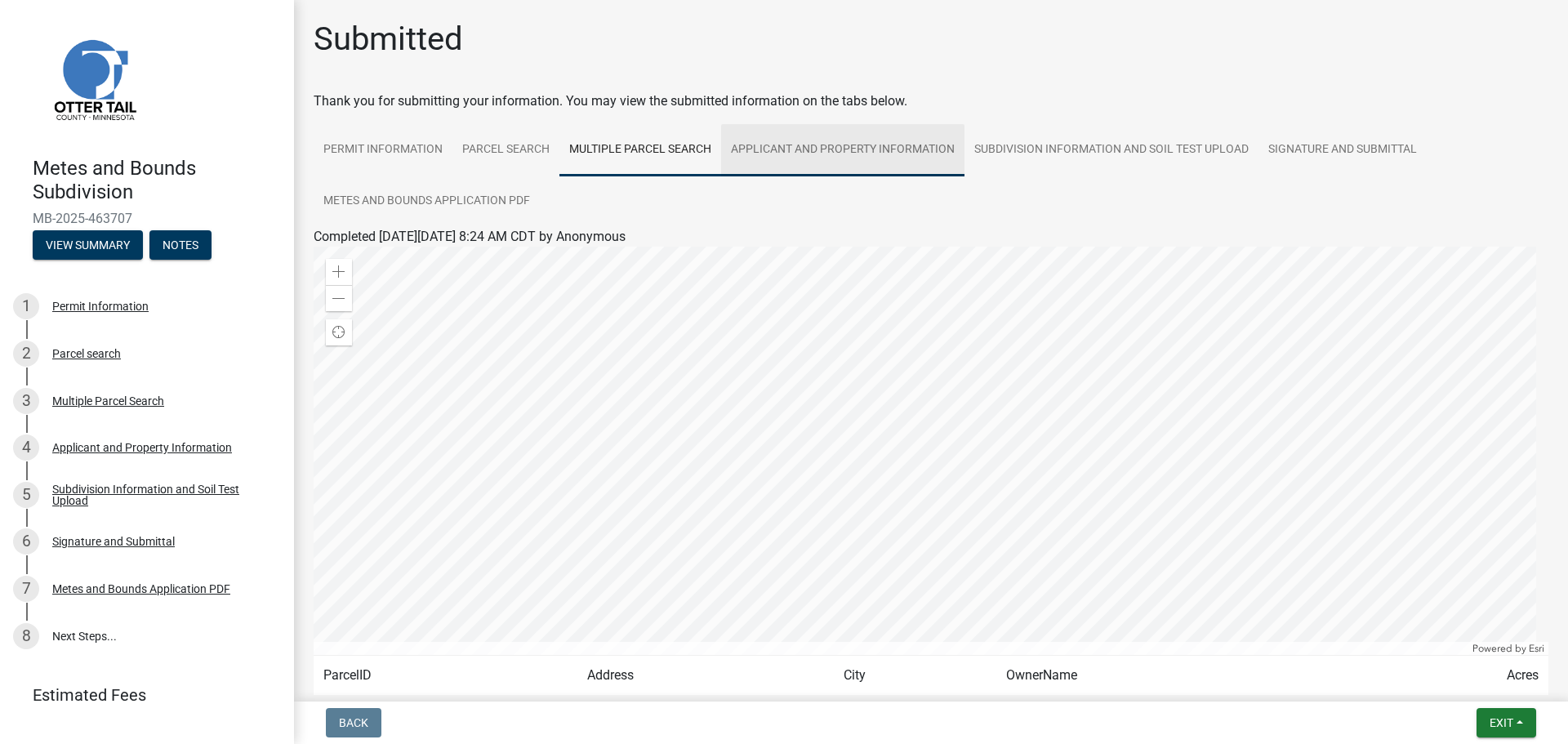
click at [798, 153] on link "Applicant and Property Information" at bounding box center [842, 151] width 243 height 52
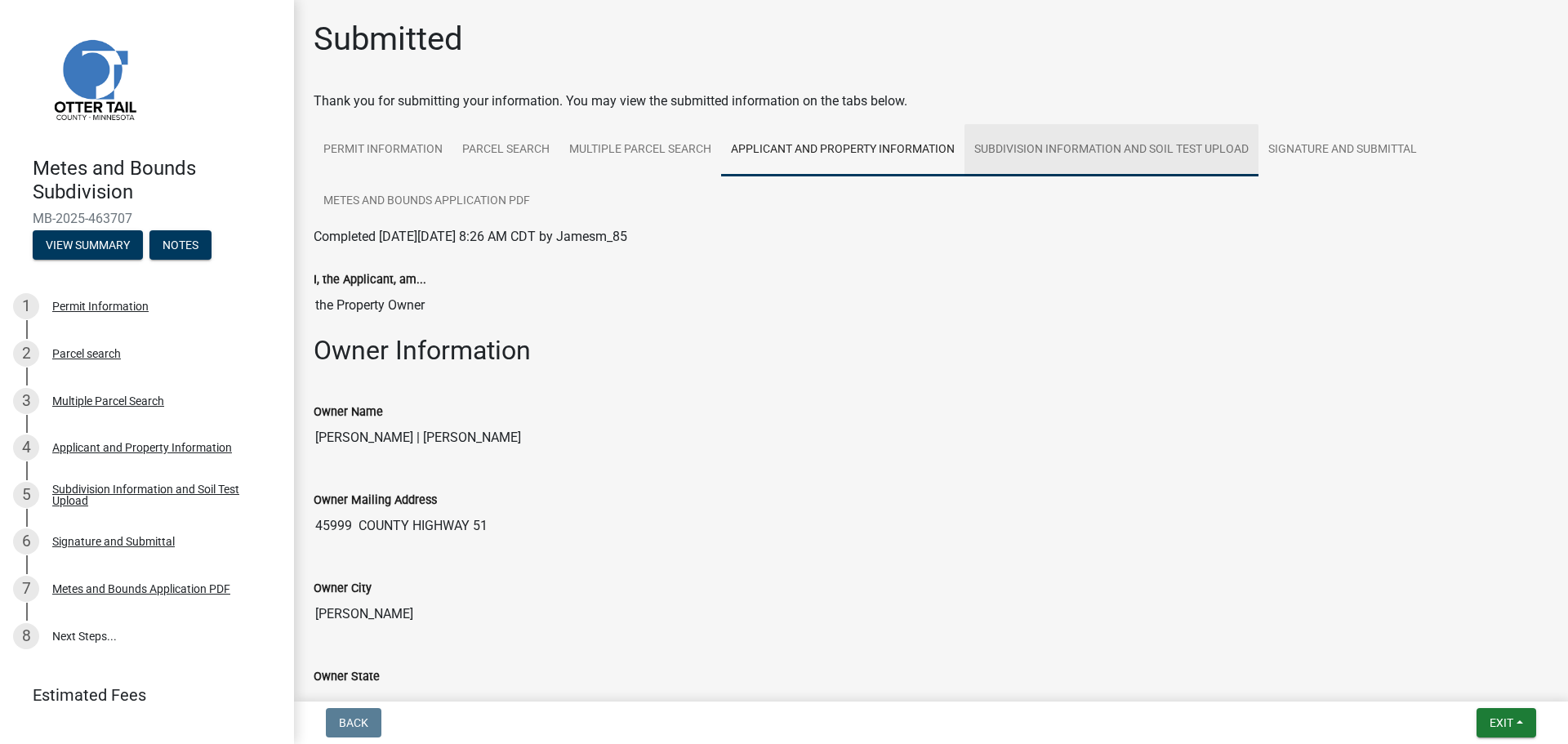
click at [1010, 151] on link "Subdivision Information and Soil Test Upload" at bounding box center [1112, 151] width 294 height 52
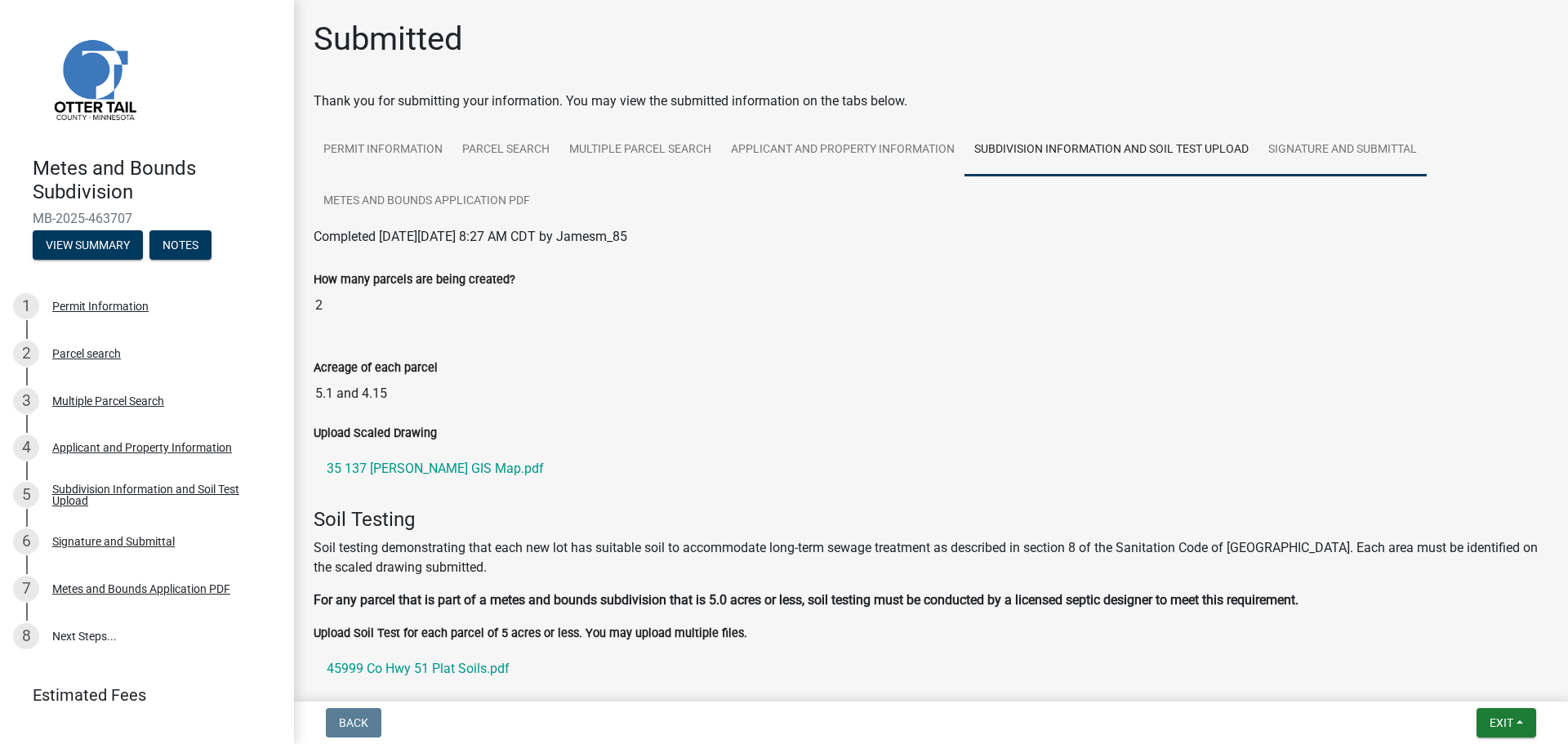
click at [1319, 146] on link "Signature and Submittal" at bounding box center [1343, 151] width 168 height 52
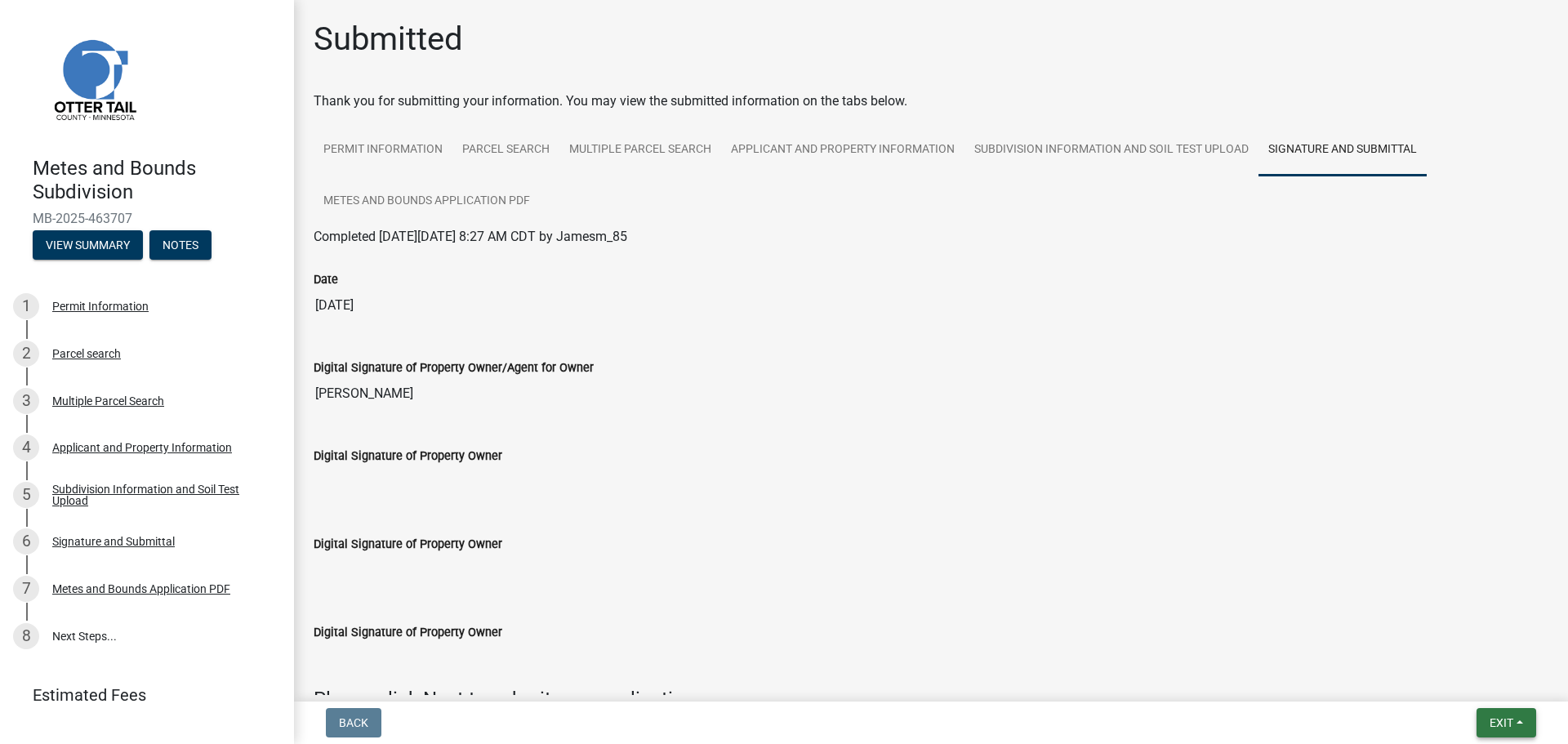
click at [1527, 723] on button "Exit" at bounding box center [1506, 723] width 60 height 29
click at [1464, 678] on button "Save & Exit" at bounding box center [1470, 680] width 130 height 40
